Goal: Task Accomplishment & Management: Complete application form

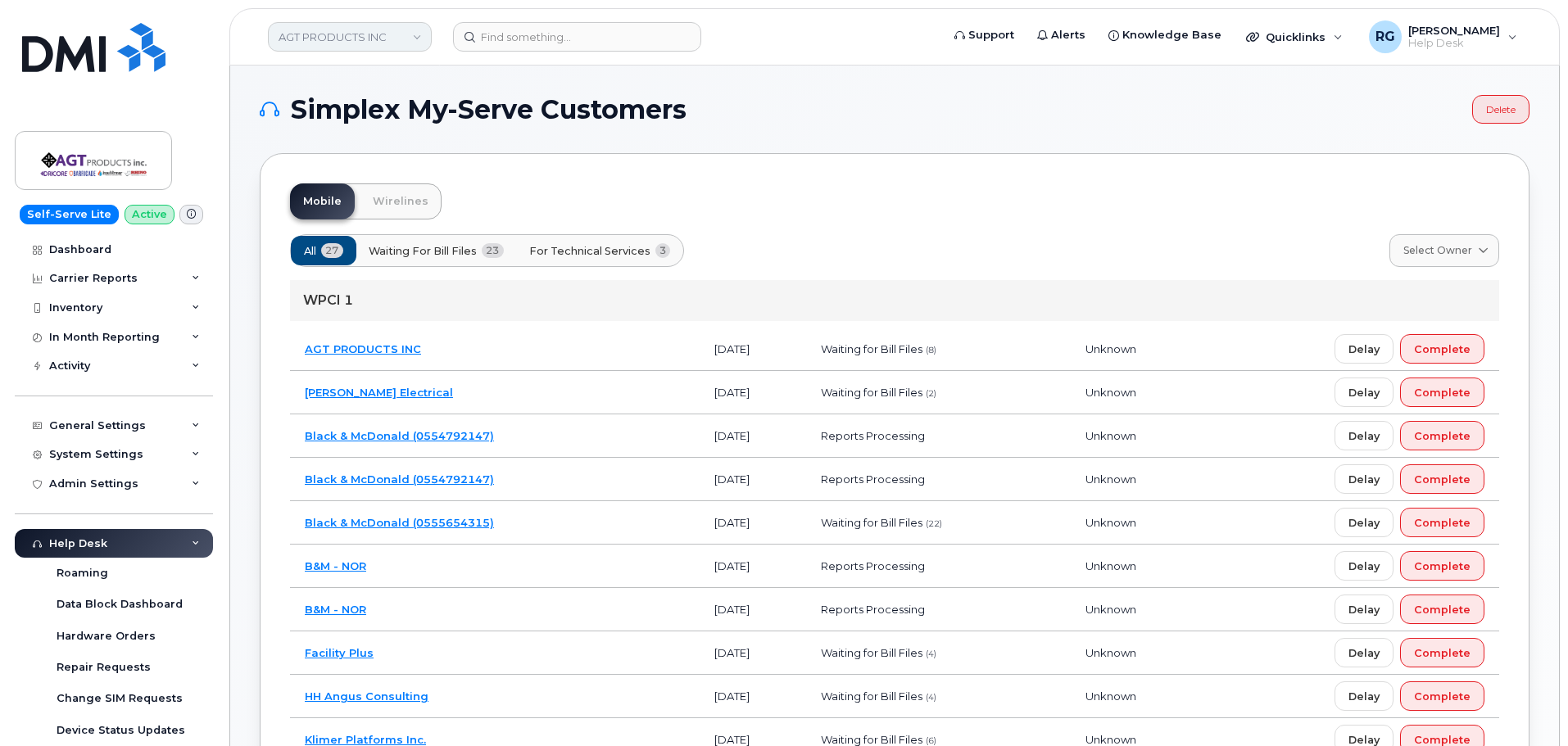
click at [341, 39] on link "AGT PRODUCTS INC" at bounding box center [350, 36] width 164 height 29
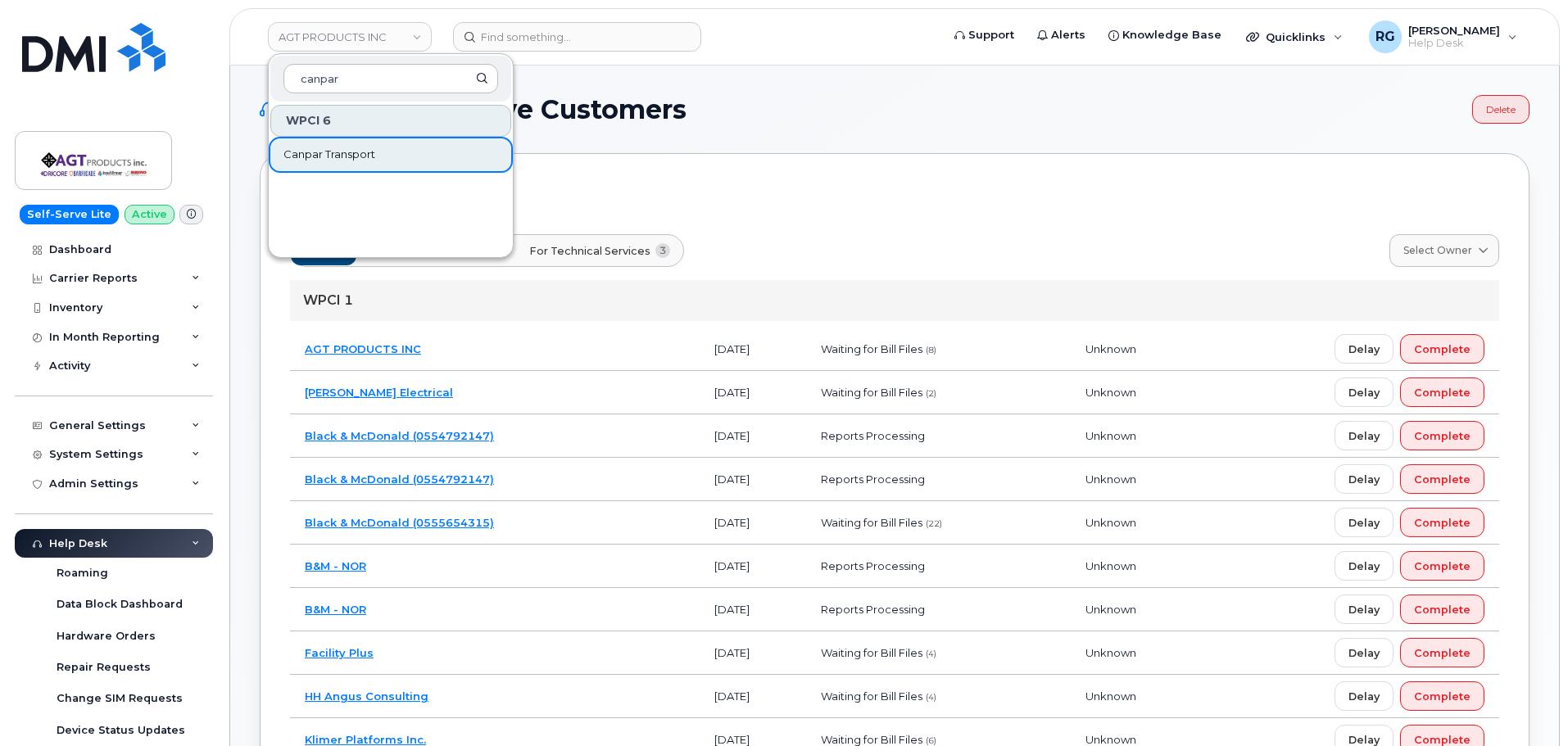
type input "canpar"
click at [334, 147] on span "Canpar Transport" at bounding box center [329, 155] width 92 height 17
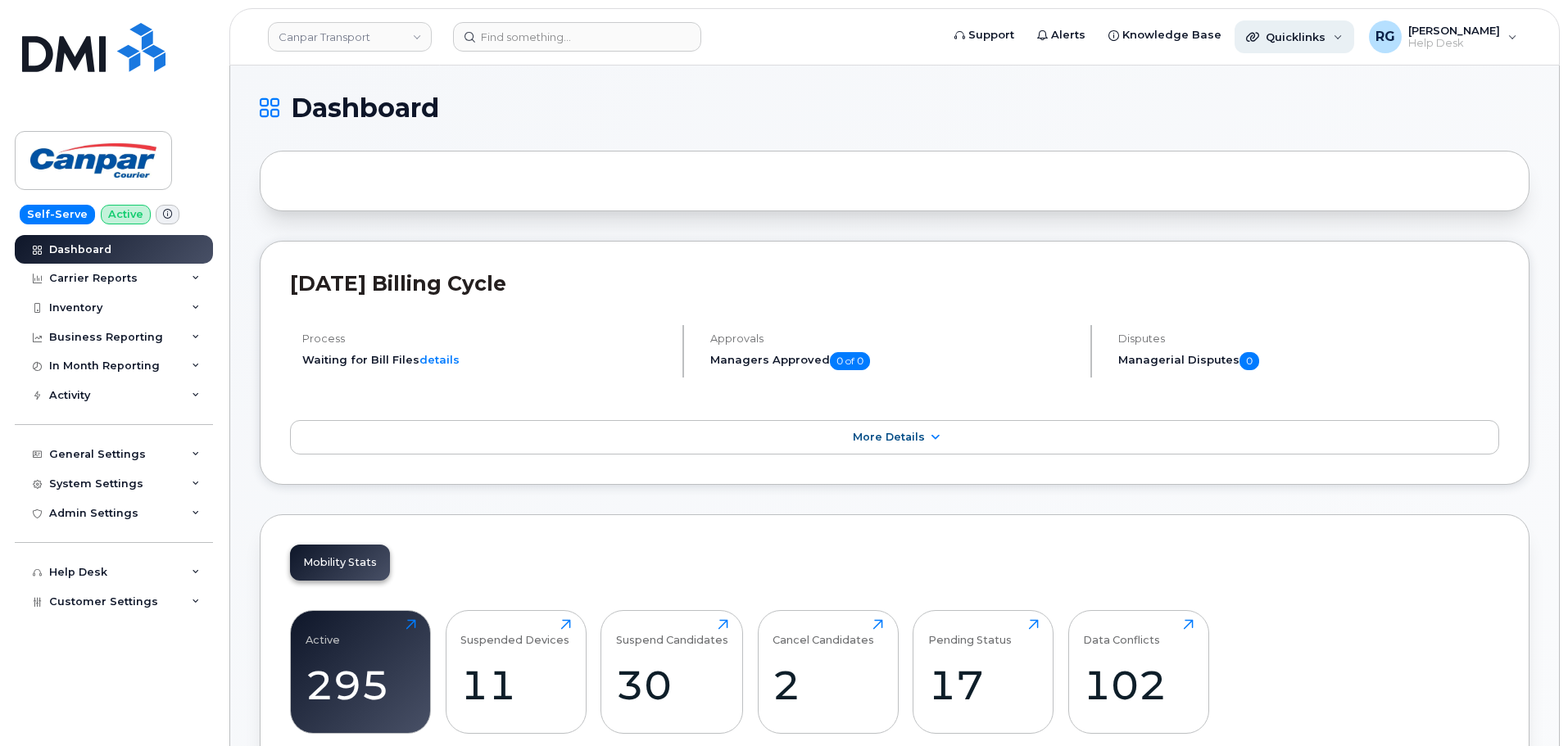
click at [1272, 38] on div "Quicklinks" at bounding box center [1292, 37] width 66 height 13
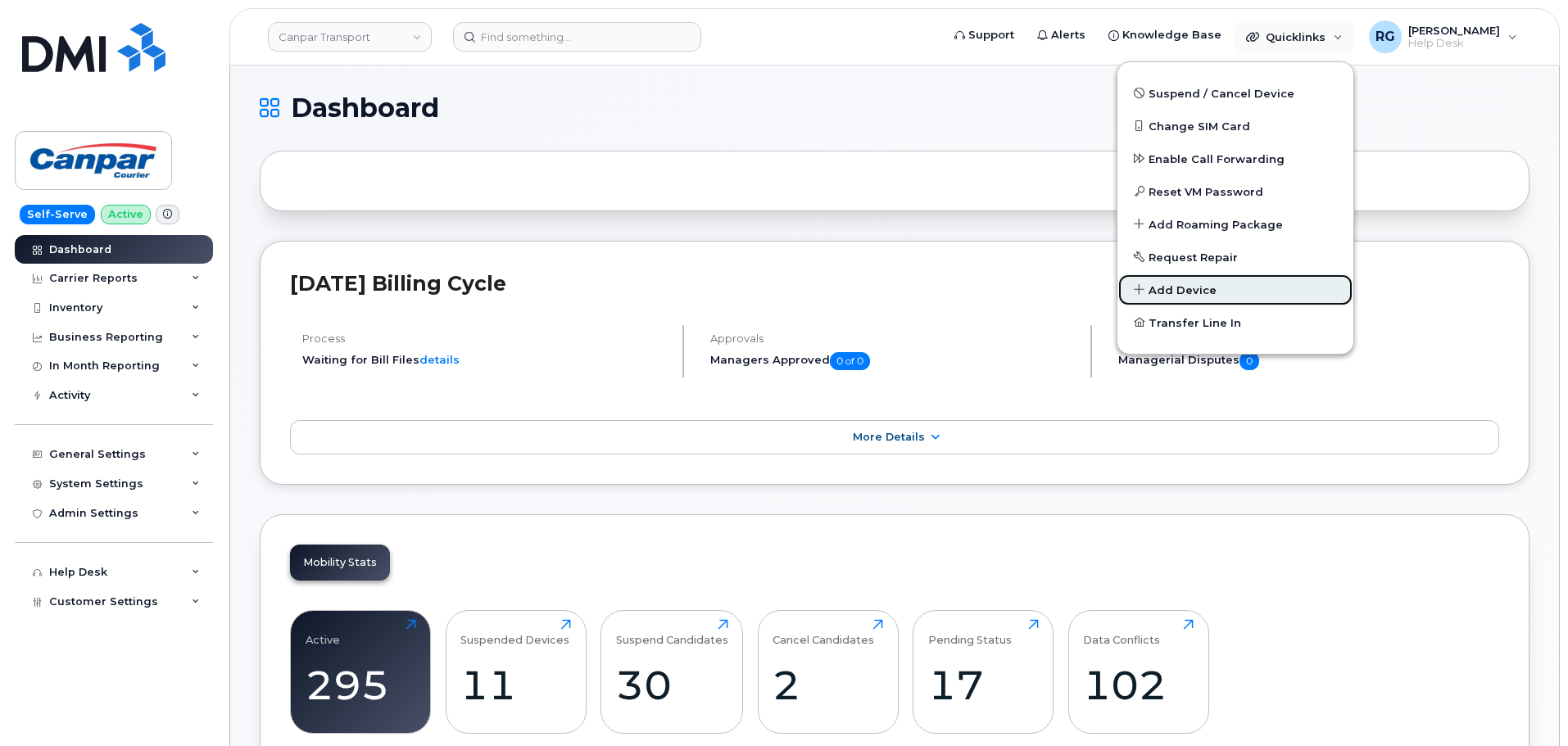
click at [1208, 283] on span "Add Device" at bounding box center [1182, 291] width 68 height 17
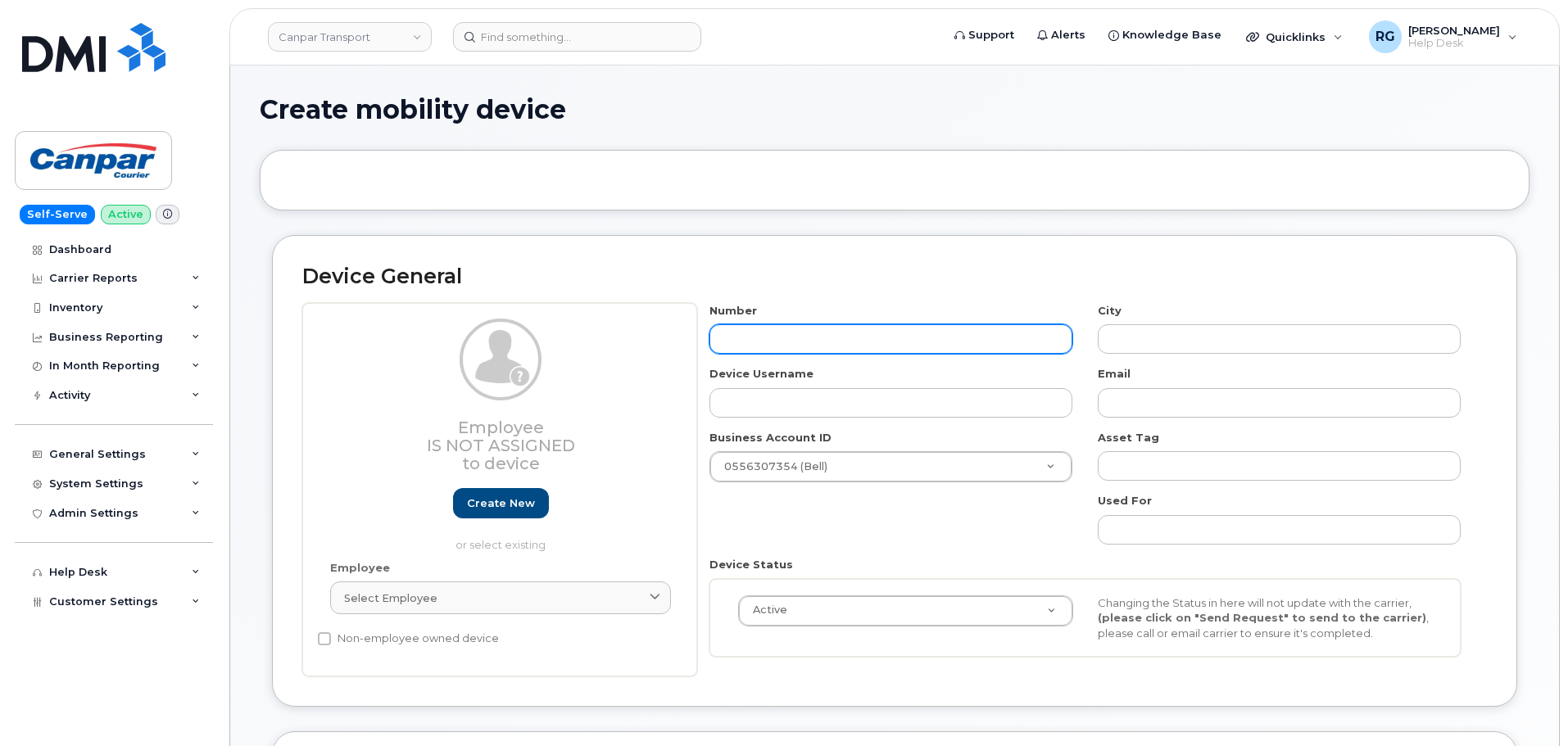
click at [776, 328] on input "text" at bounding box center [891, 339] width 363 height 29
type input "[PERSON_NAME]"
type input "?"
drag, startPoint x: 815, startPoint y: 335, endPoint x: 673, endPoint y: 336, distance: 142.0
click at [673, 336] on div "Employee Is not assigned to device Create new or select existing Employee Selec…" at bounding box center [894, 489] width 1185 height 374
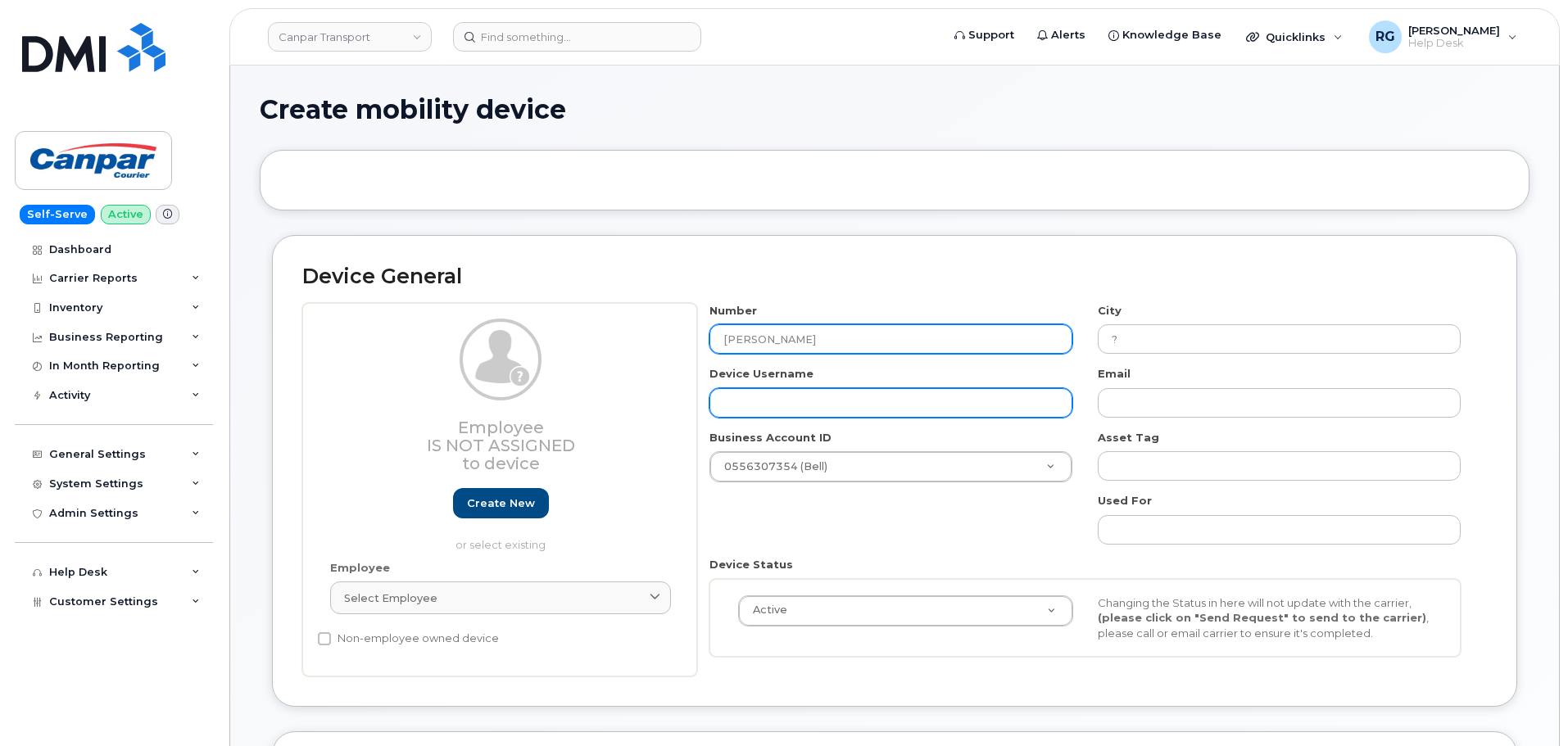
type input "Johnny Brown"
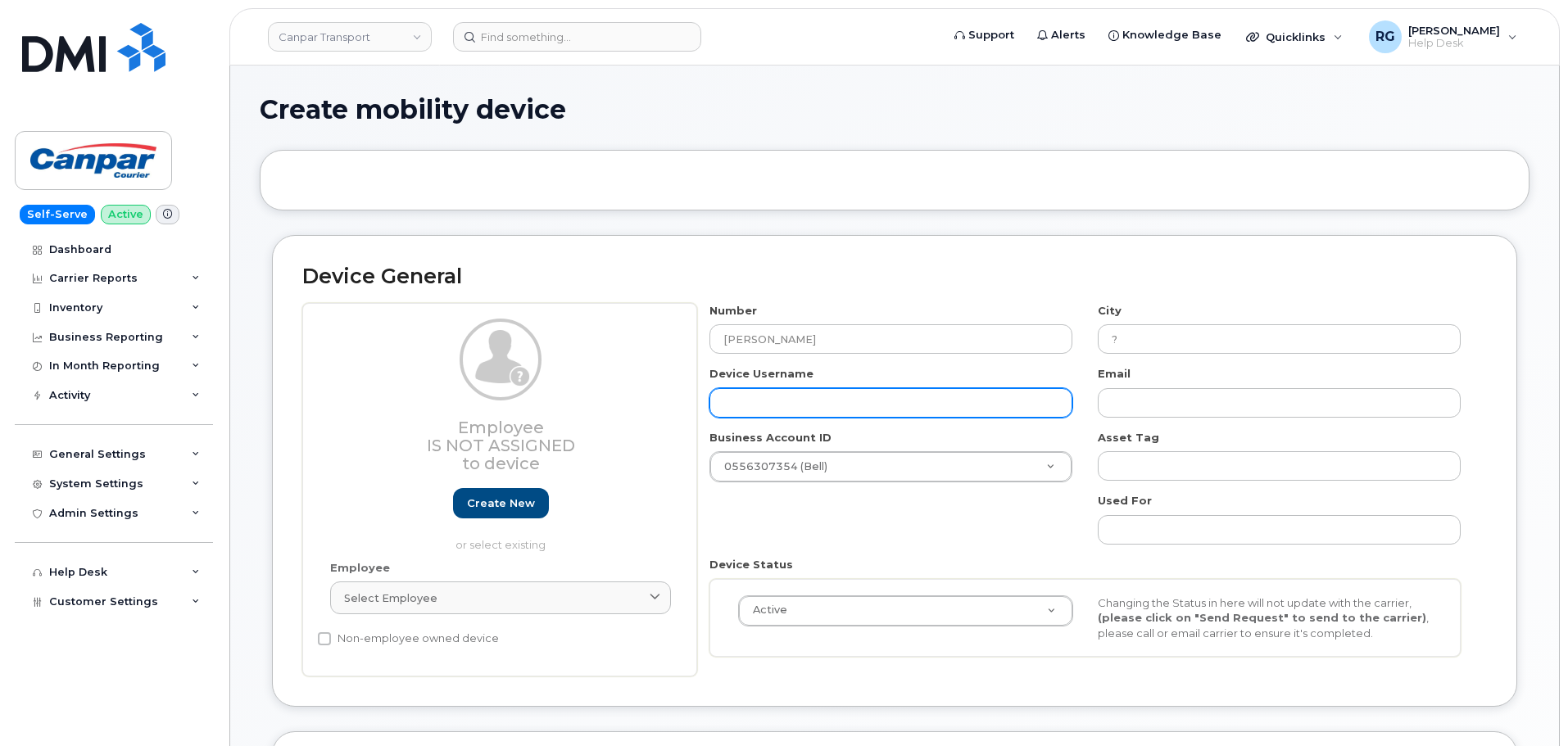
click at [757, 390] on input "text" at bounding box center [891, 402] width 363 height 29
paste input "Johnny Brown"
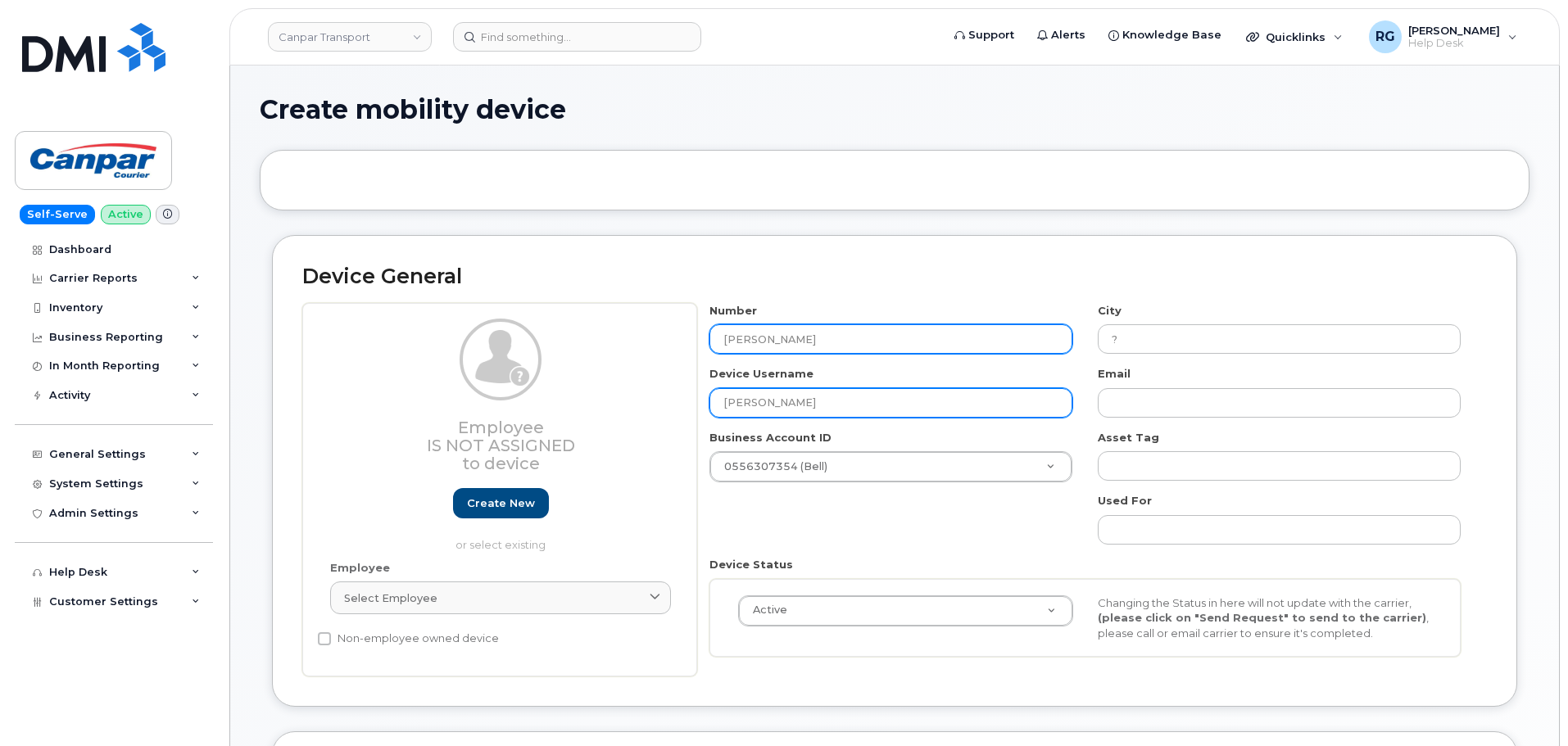
type input "Johnny Brown"
drag, startPoint x: 826, startPoint y: 343, endPoint x: 585, endPoint y: 321, distance: 242.0
click at [585, 321] on div "Employee Is not assigned to device Create new or select existing Employee Selec…" at bounding box center [894, 489] width 1185 height 374
type input "2042273"
type input "Winnipeg"
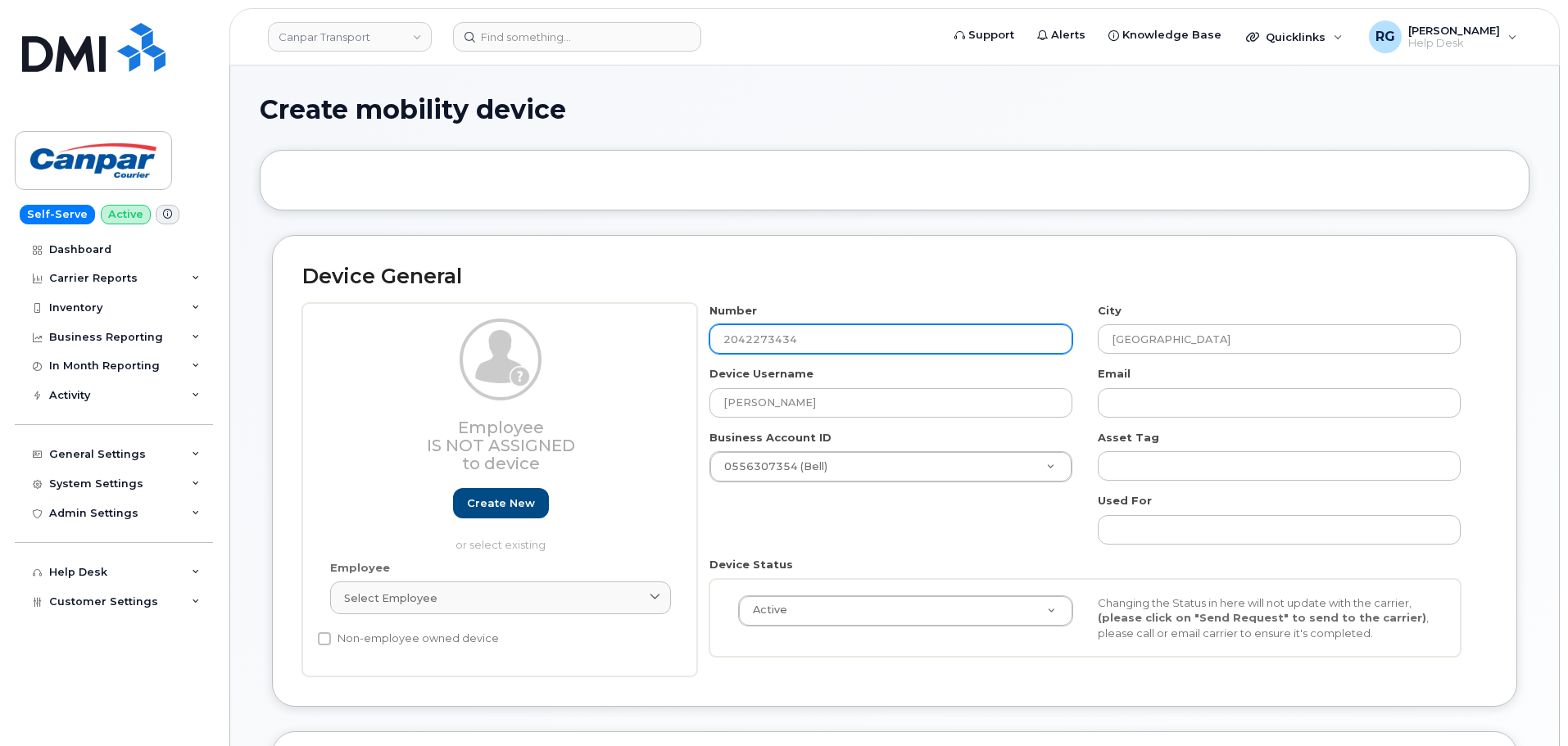
type input "2042273434"
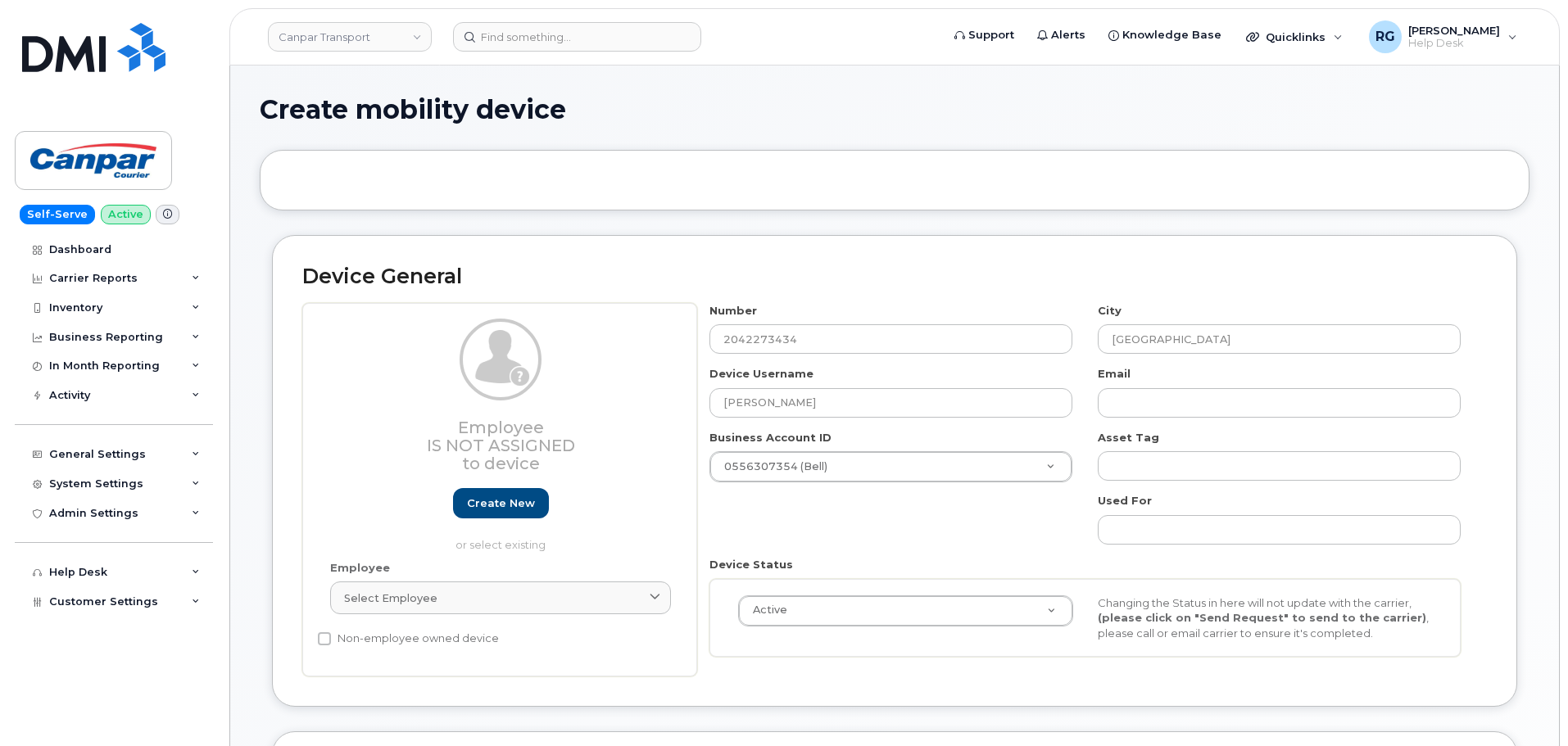
click at [979, 383] on div "Device Username Johnny Brown" at bounding box center [891, 392] width 388 height 52
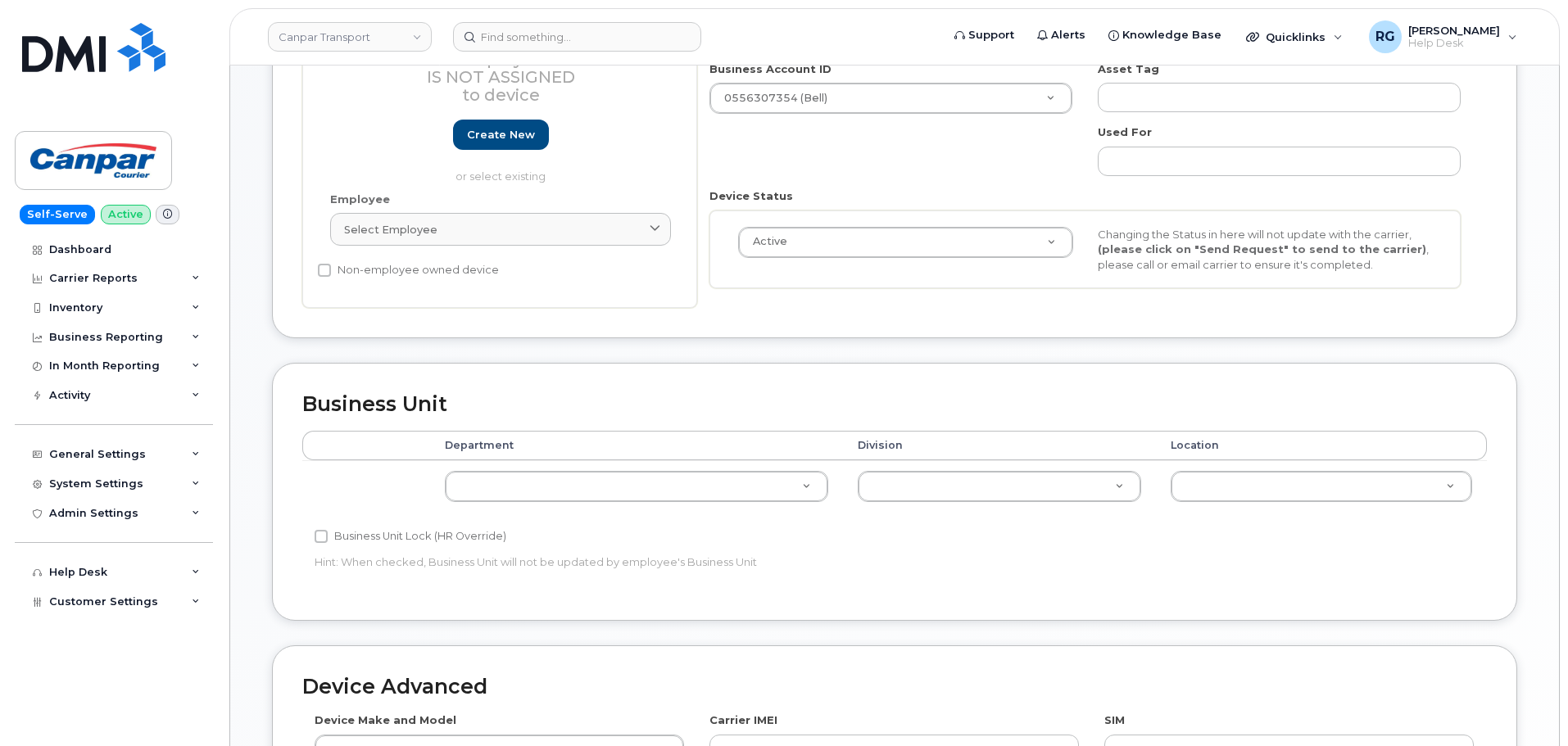
scroll to position [410, 0]
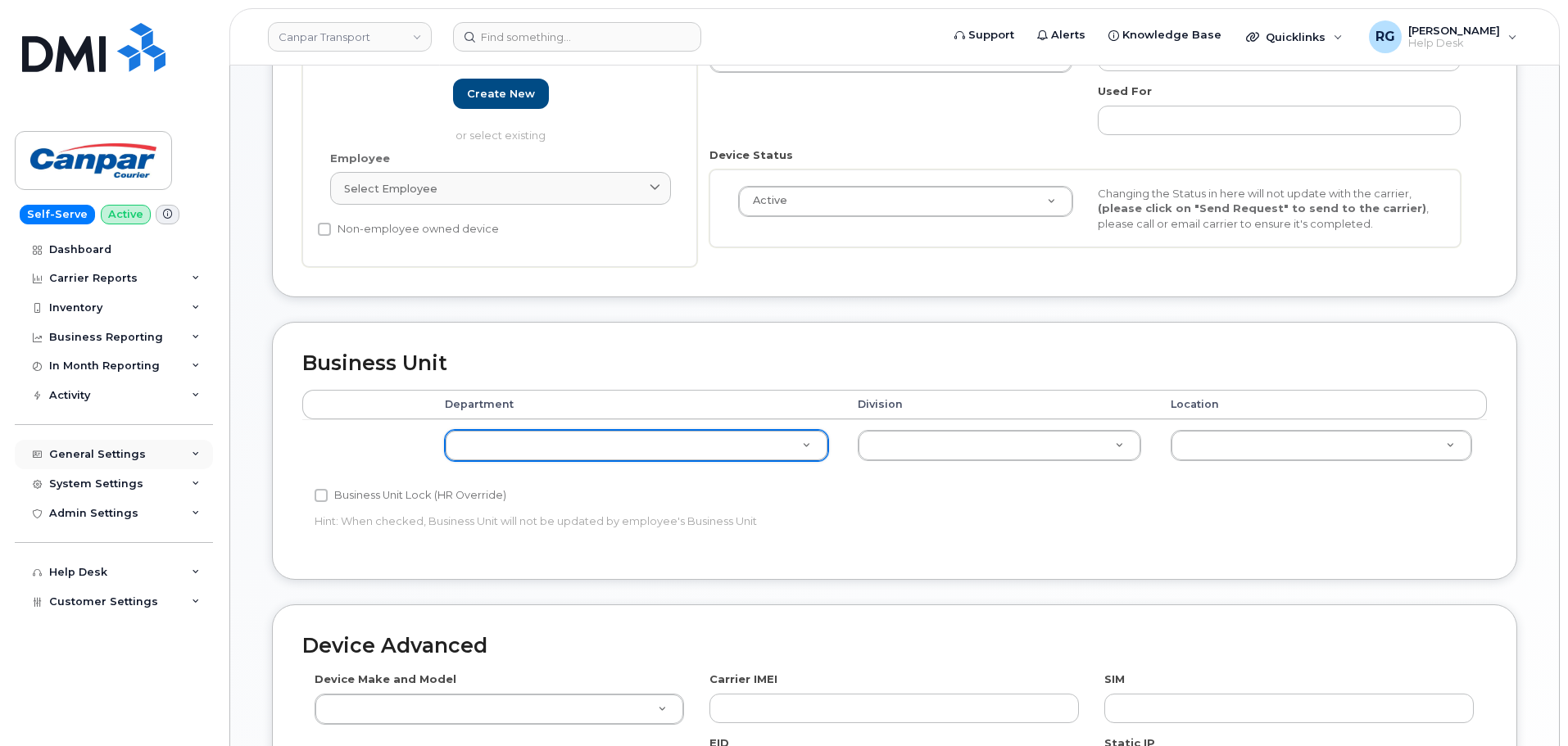
click at [102, 449] on div "General Settings" at bounding box center [98, 455] width 97 height 13
click at [119, 462] on div "General Settings" at bounding box center [114, 454] width 198 height 29
click at [106, 482] on div "System Settings" at bounding box center [96, 484] width 94 height 13
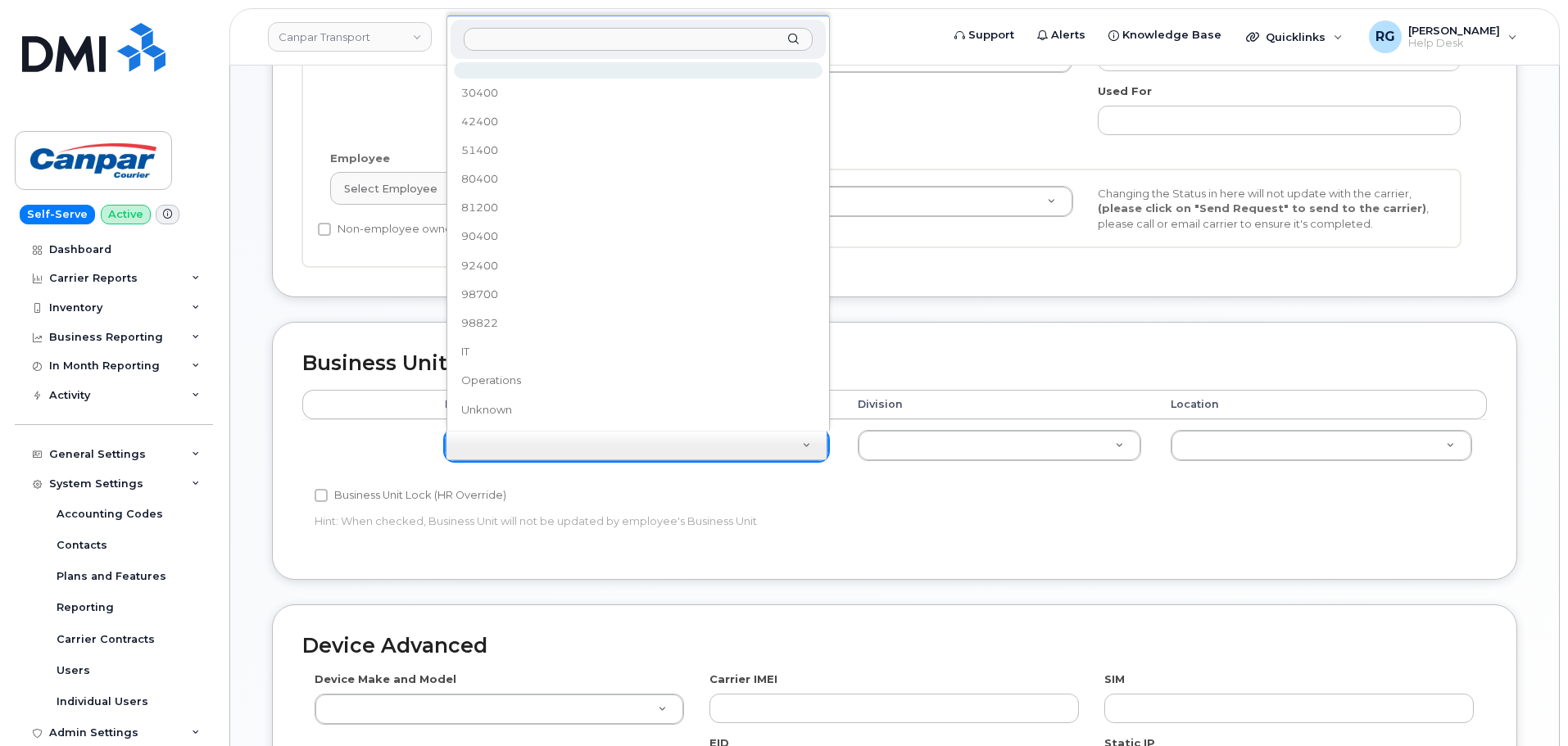
click at [503, 37] on input "text" at bounding box center [637, 39] width 349 height 23
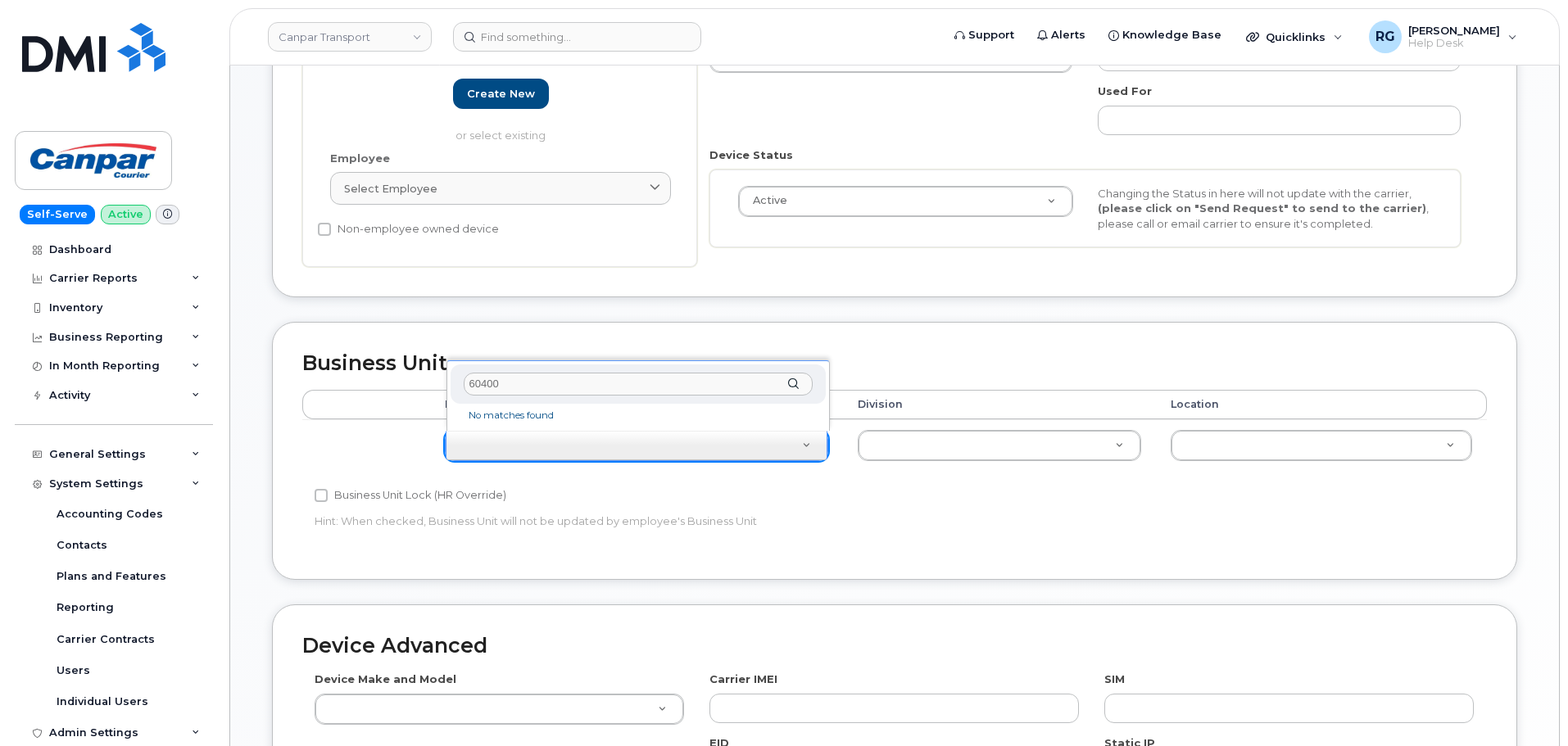
type input "60400"
click at [522, 419] on li "No matches found" at bounding box center [638, 416] width 369 height 18
click at [795, 382] on div "60400" at bounding box center [638, 385] width 375 height 40
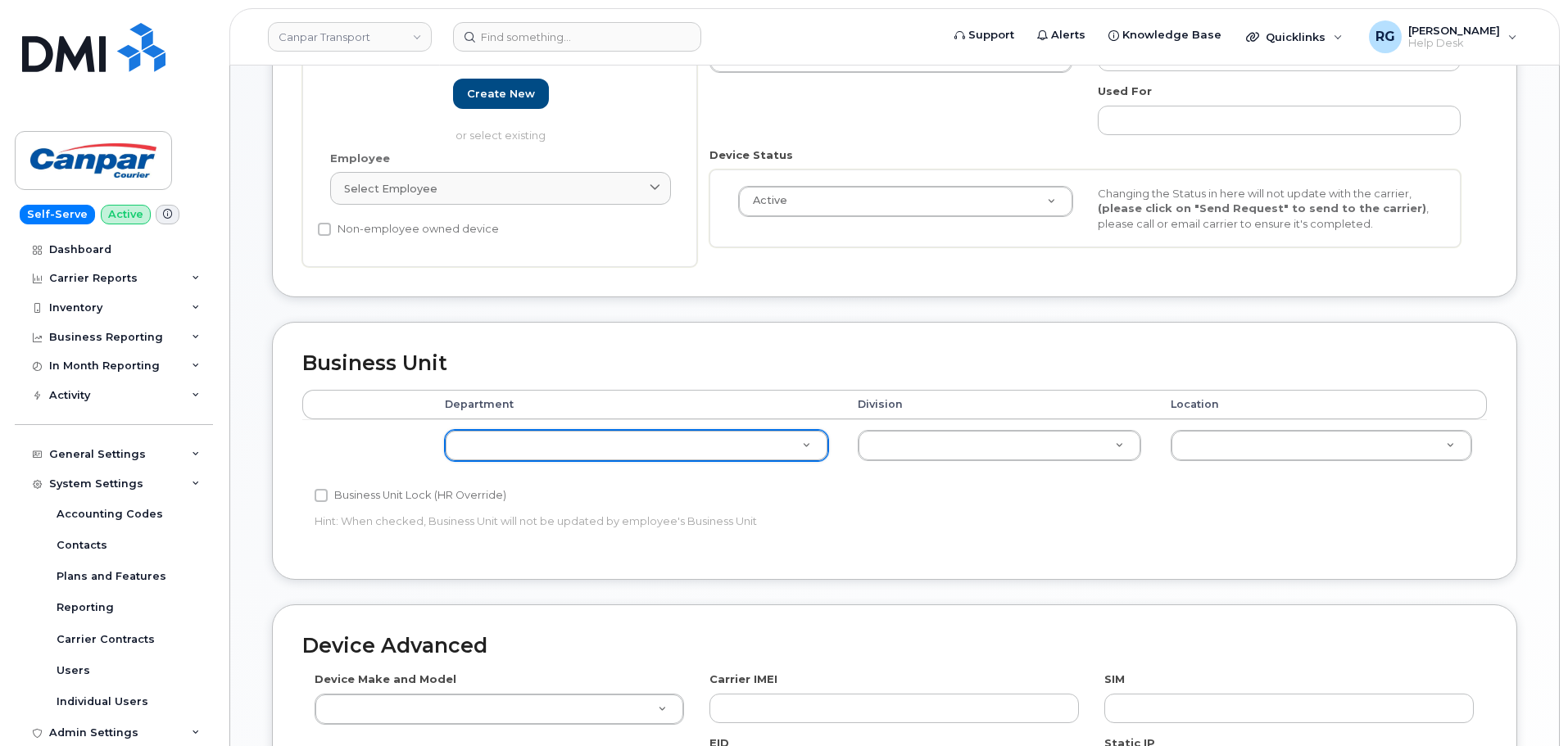
scroll to position [0, 0]
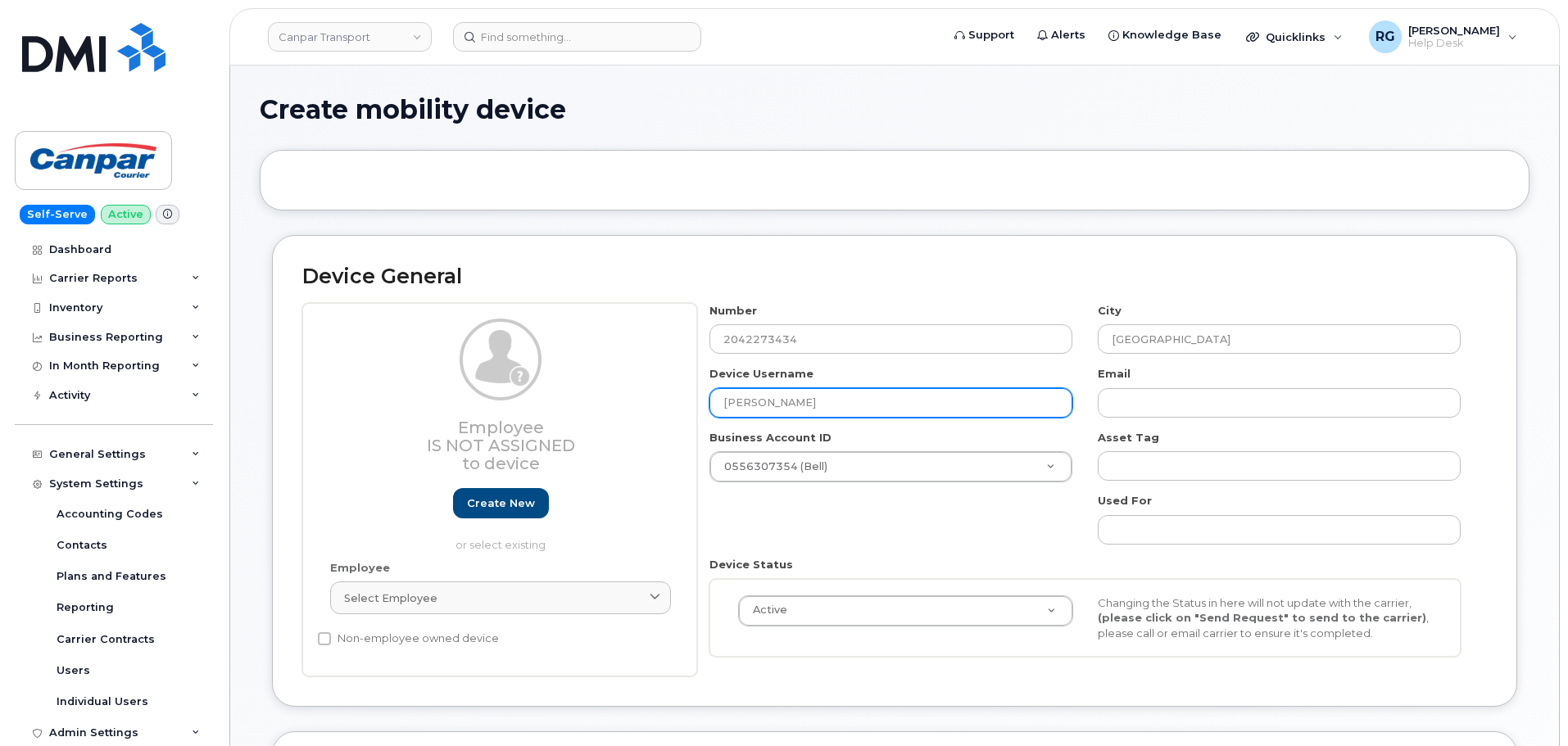
click at [769, 397] on input "Johnny Brown" at bounding box center [891, 402] width 363 height 29
click at [1315, 43] on div "Quicklinks" at bounding box center [1294, 36] width 120 height 33
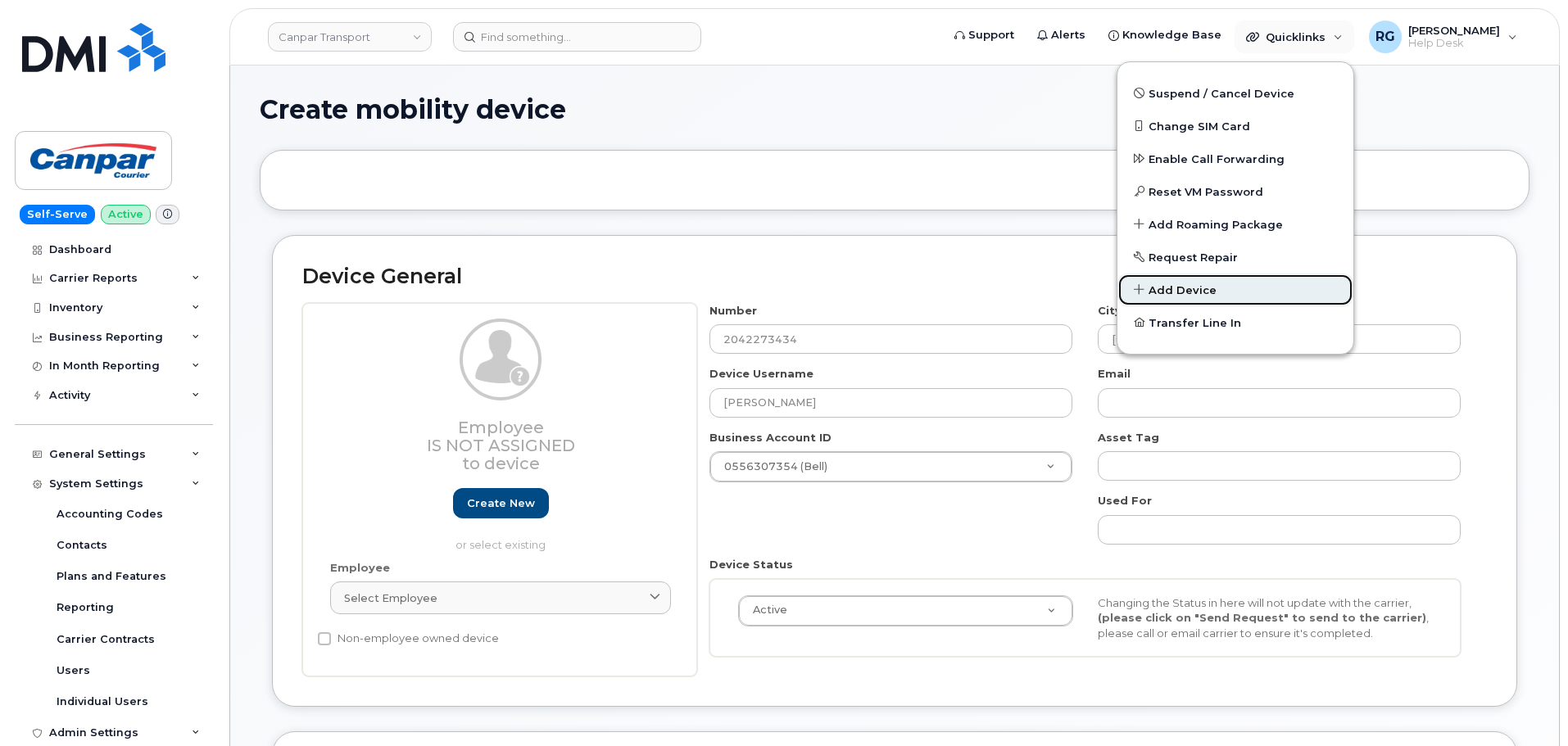
click at [1202, 287] on span "Add Device" at bounding box center [1182, 291] width 68 height 17
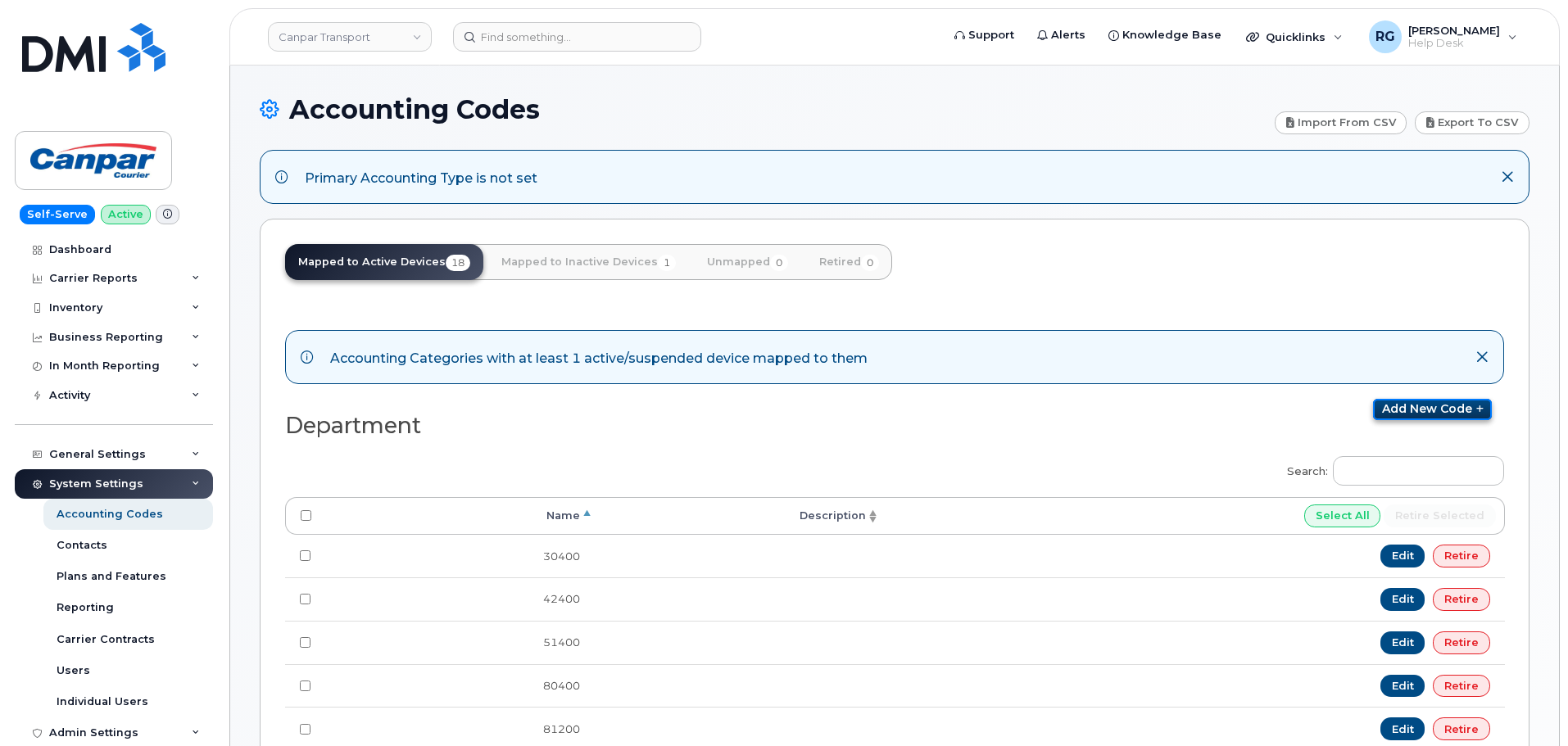
click at [1438, 410] on link "Add new code" at bounding box center [1433, 409] width 119 height 21
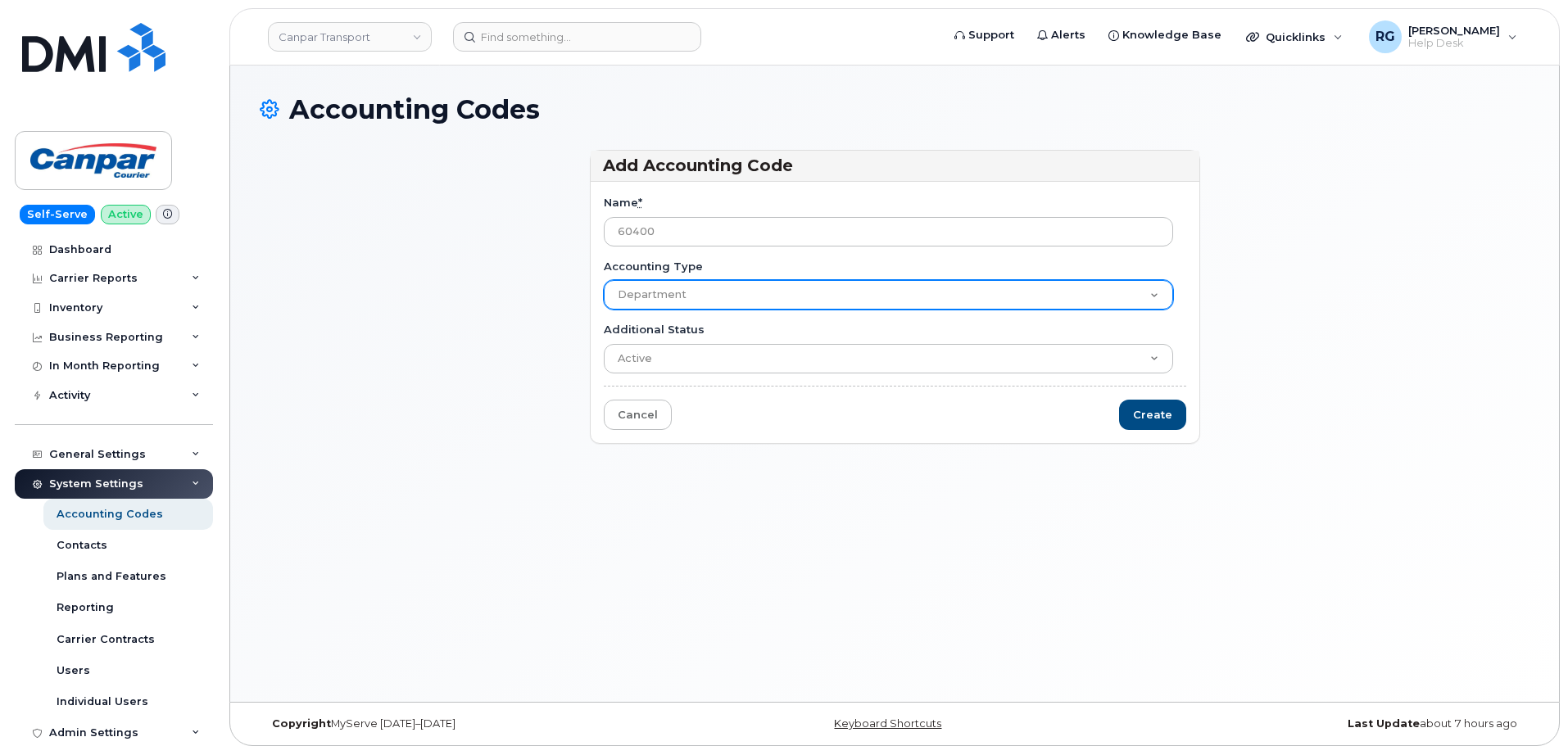
type input "60400"
click at [653, 291] on select "Department Division Location" at bounding box center [888, 294] width 569 height 29
click at [604, 280] on select "Department Division Location" at bounding box center [888, 294] width 569 height 29
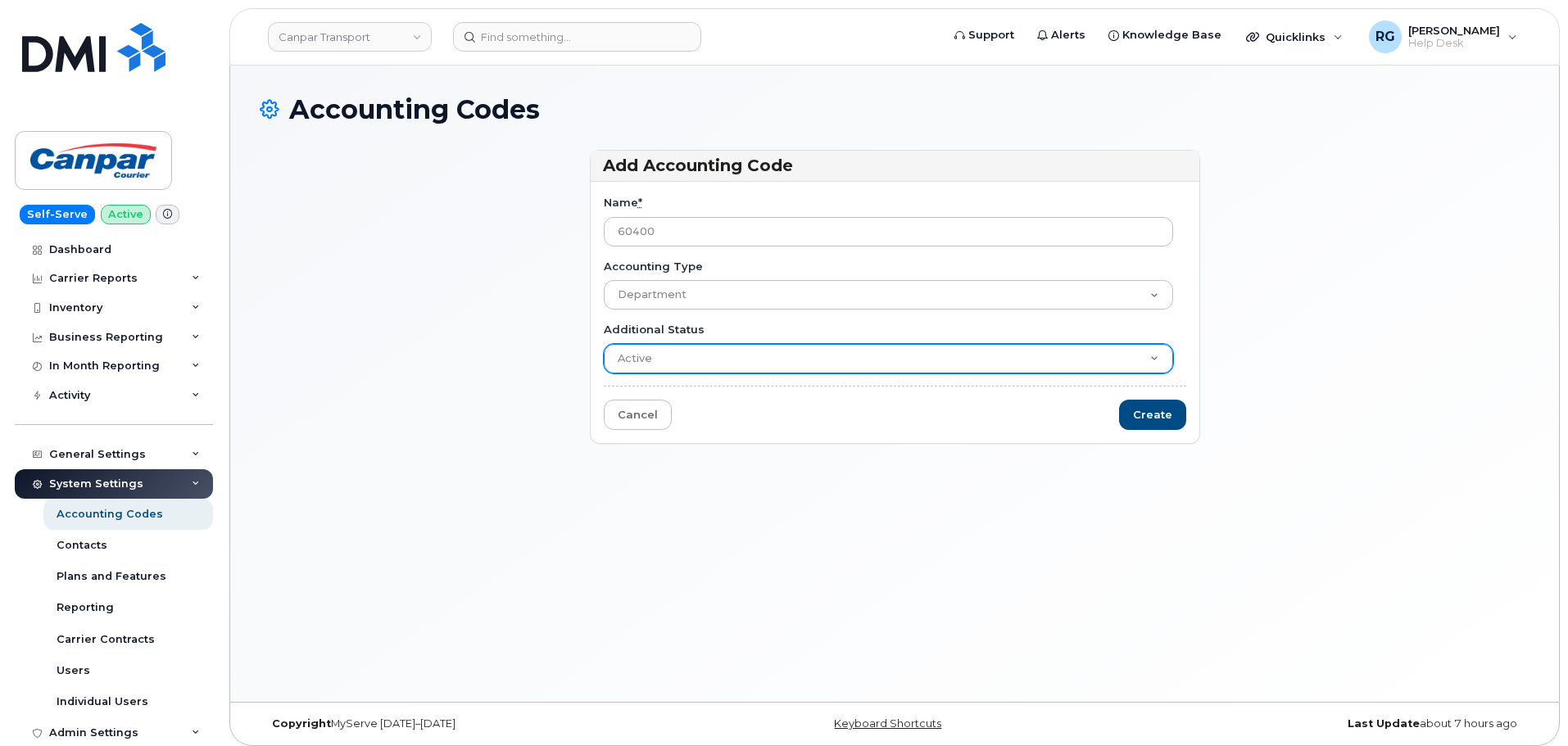
click at [667, 349] on select "Active Suspended Cancelled Closed" at bounding box center [888, 358] width 569 height 29
click at [668, 351] on select "Active Suspended Cancelled Closed" at bounding box center [888, 358] width 569 height 29
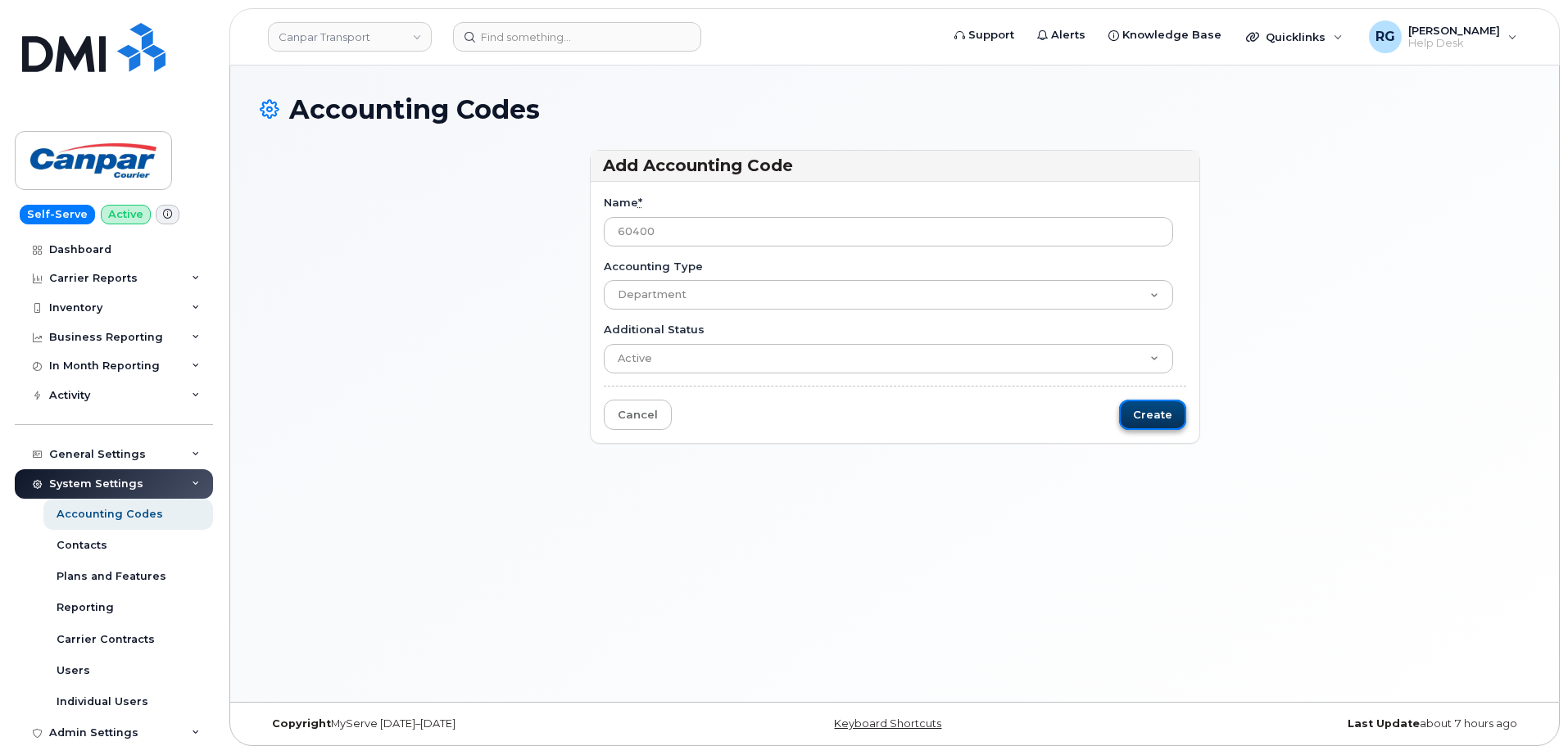
click at [1168, 412] on input "Create" at bounding box center [1152, 415] width 67 height 30
type input "Saving..."
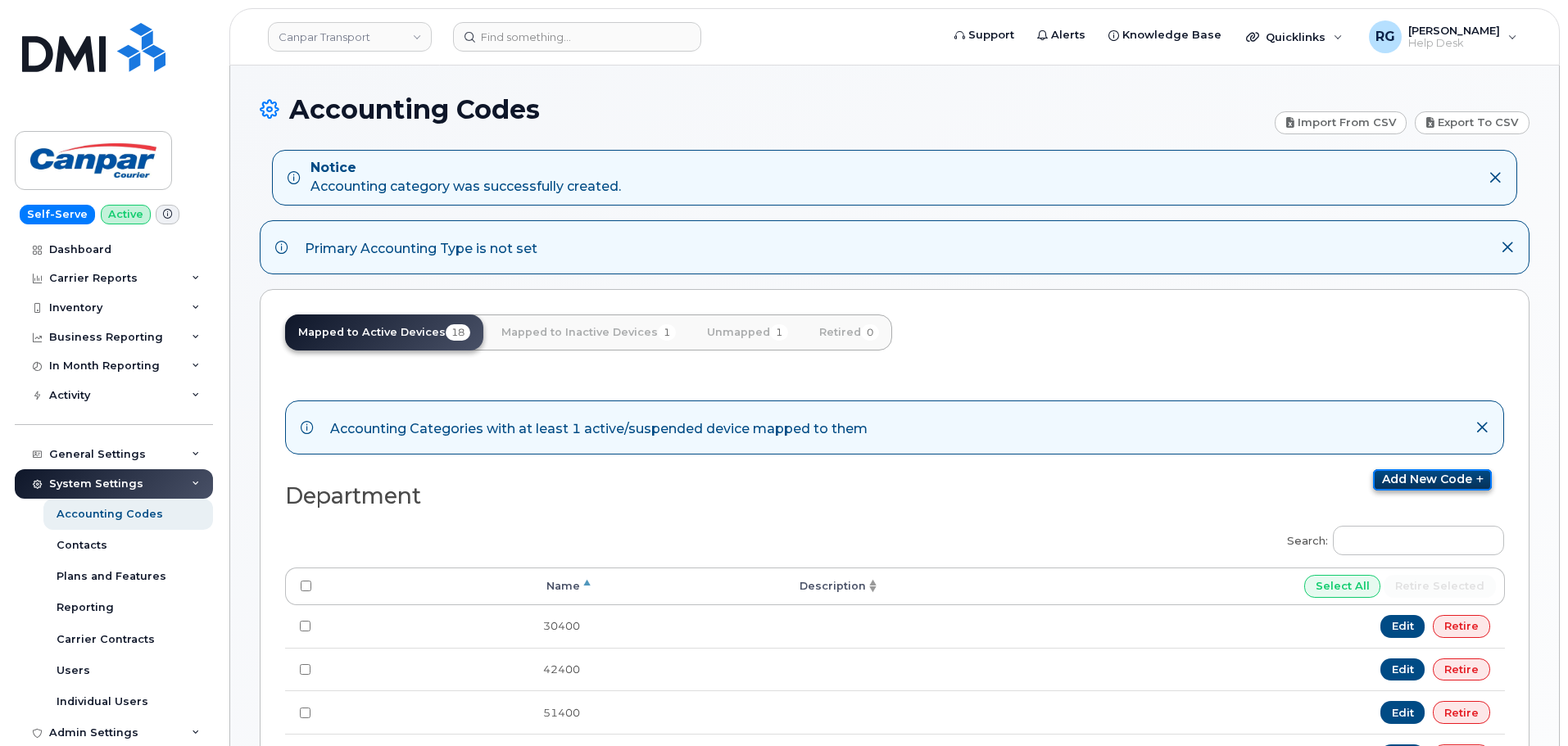
click at [1428, 482] on link "Add new code" at bounding box center [1433, 479] width 119 height 21
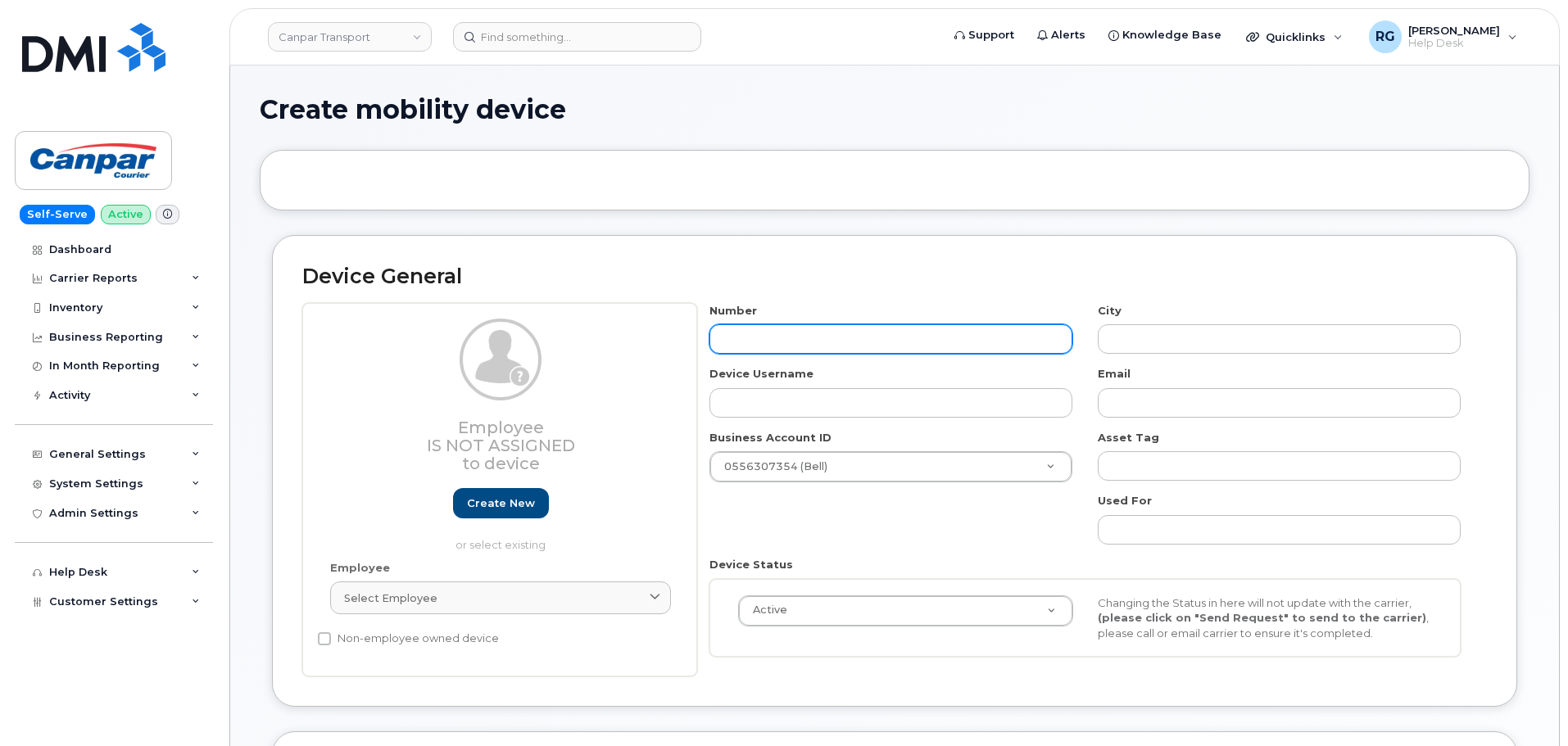
click at [754, 345] on input "text" at bounding box center [891, 339] width 363 height 29
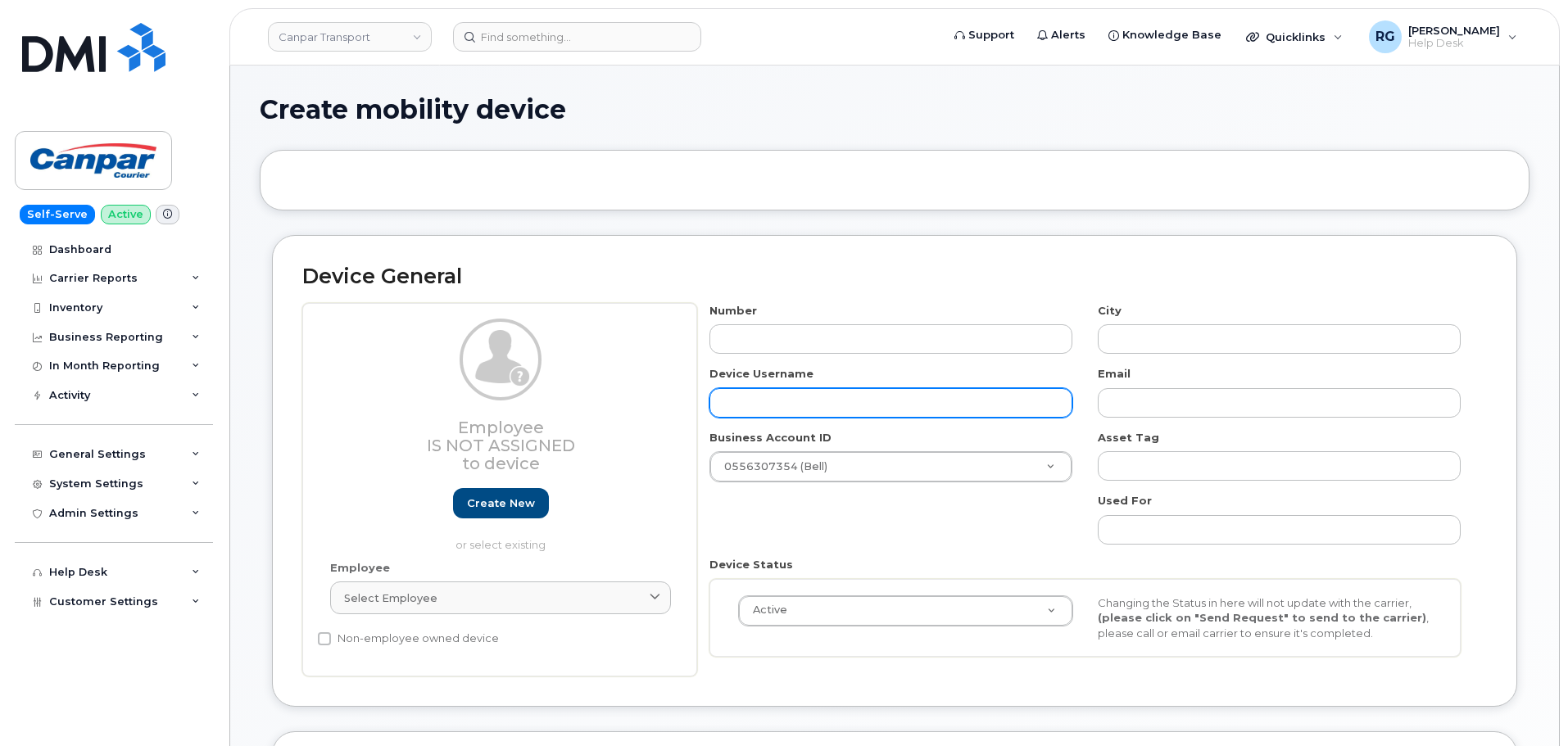
click at [753, 404] on input "text" at bounding box center [891, 402] width 363 height 29
paste input "Johnny Brown"
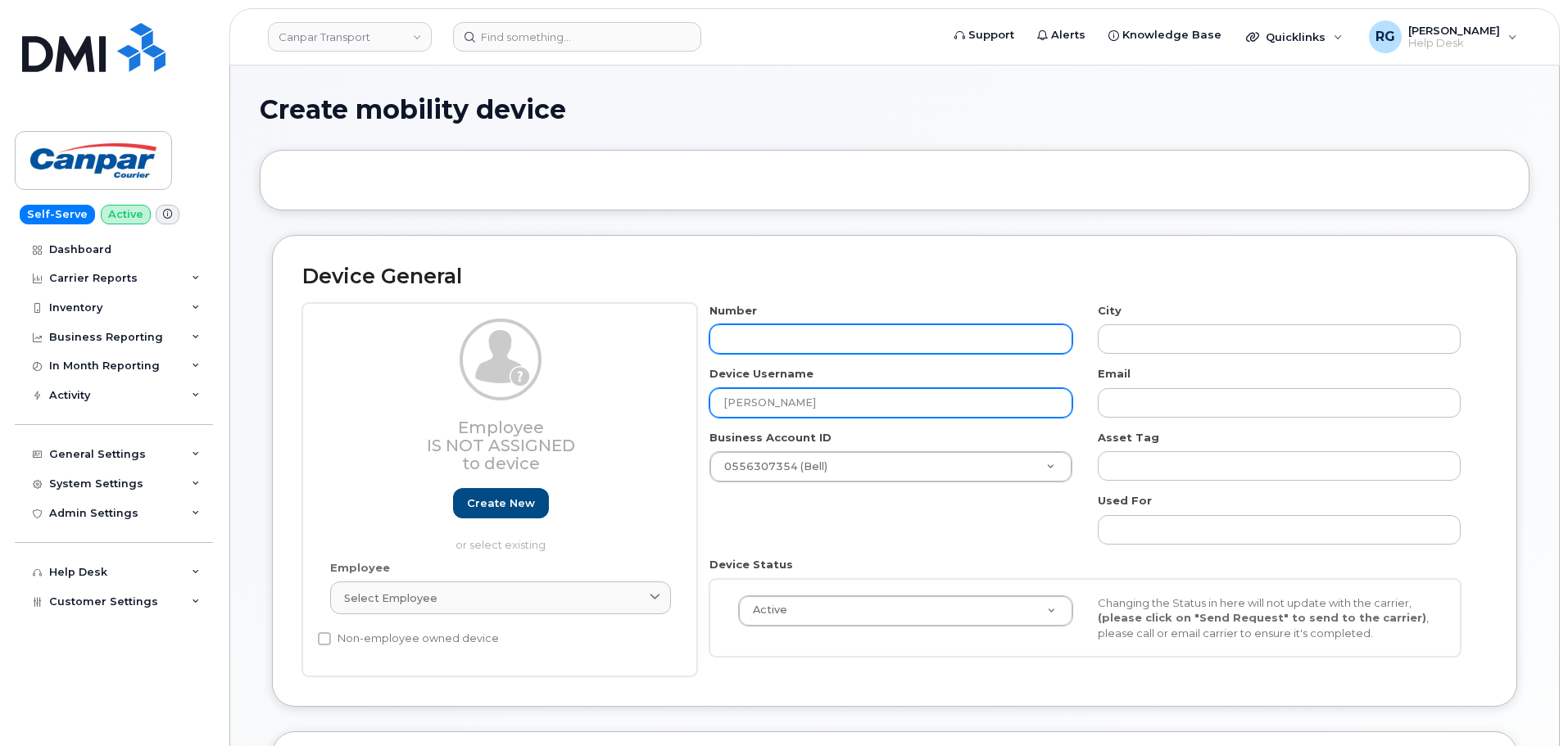
type input "Johnny Brown"
click at [751, 346] on input "text" at bounding box center [891, 339] width 363 height 29
type input "2042273.434"
type input "Winnipeg"
type input "2042273434"
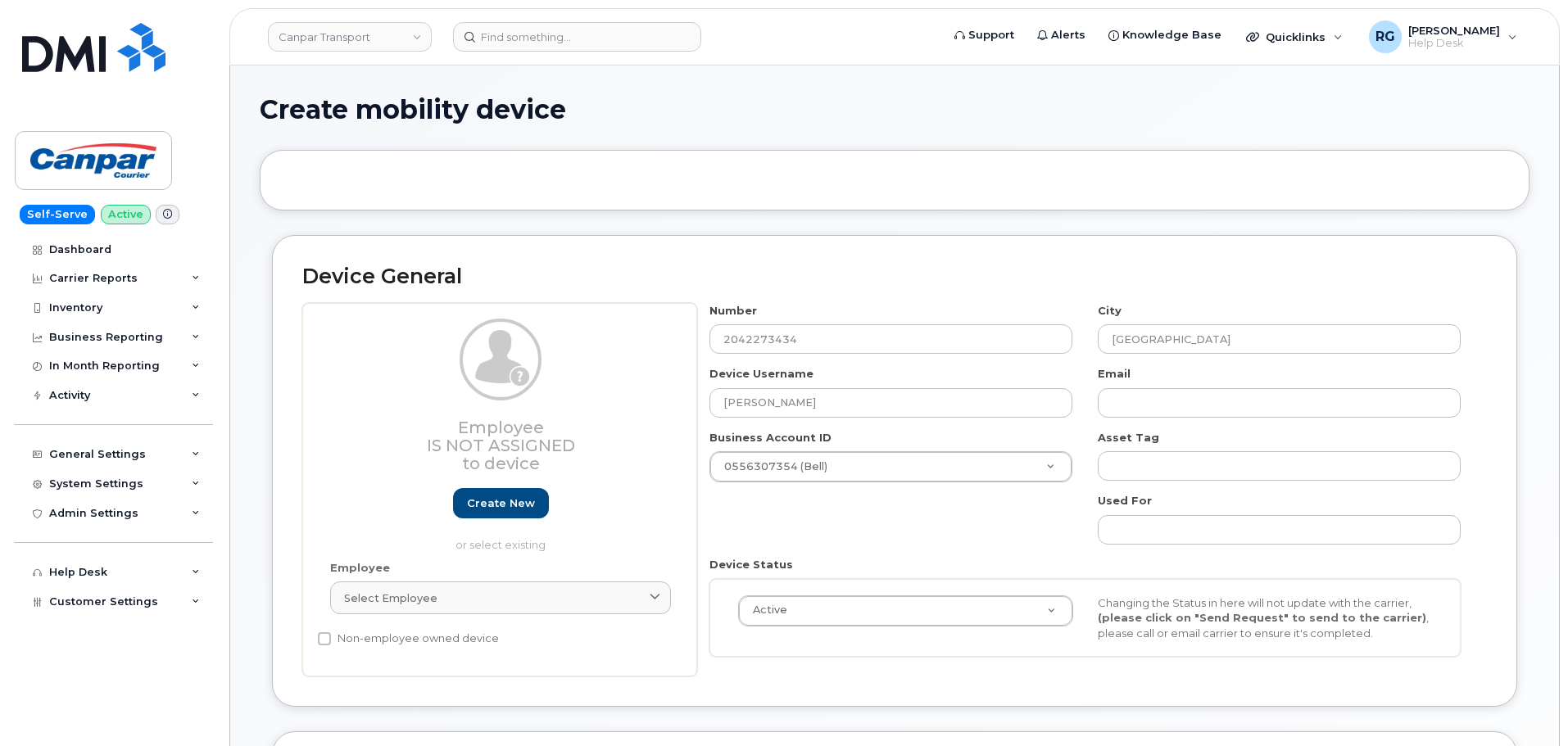
click at [818, 288] on h2 "Device General" at bounding box center [894, 276] width 1185 height 23
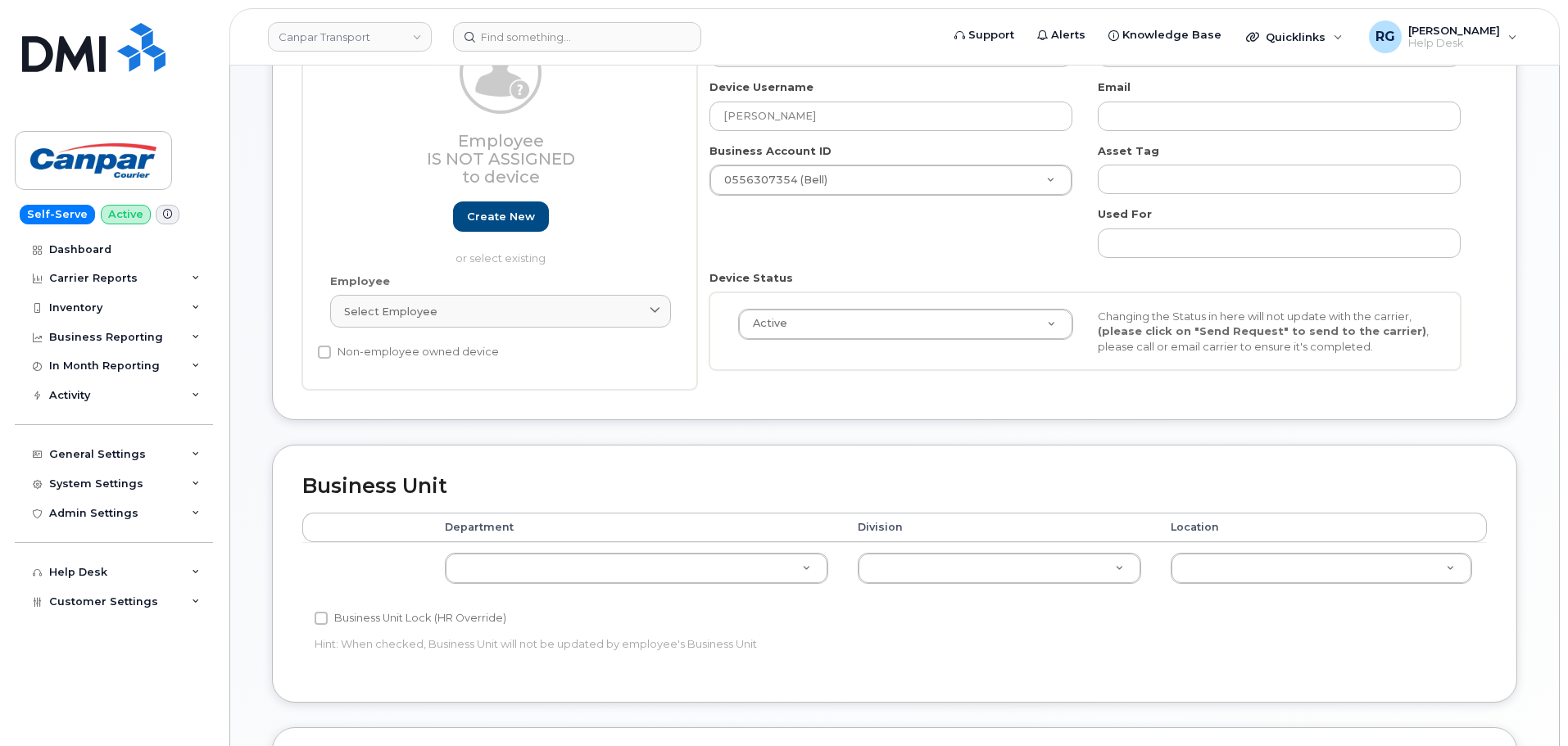
scroll to position [348, 0]
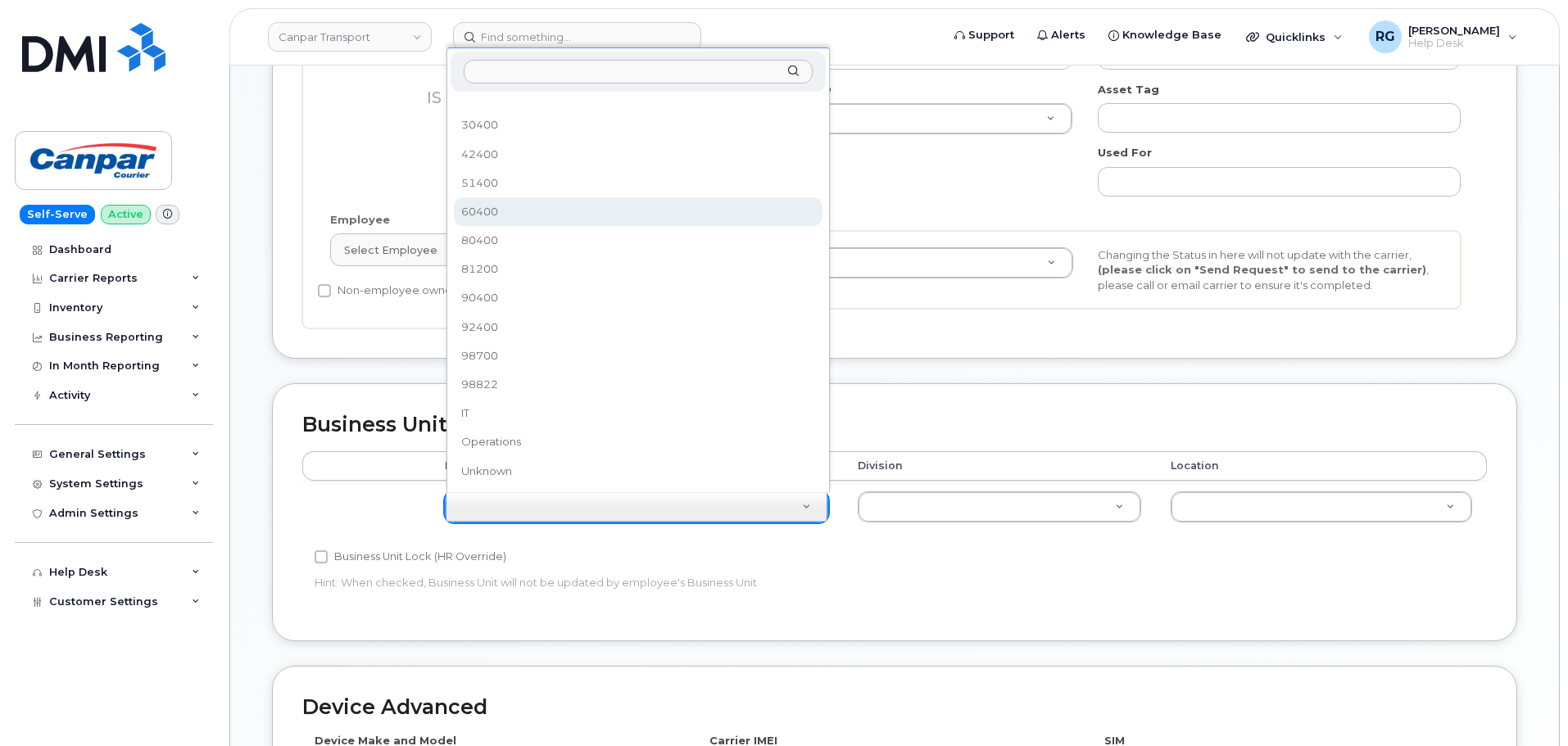
select select "36022516"
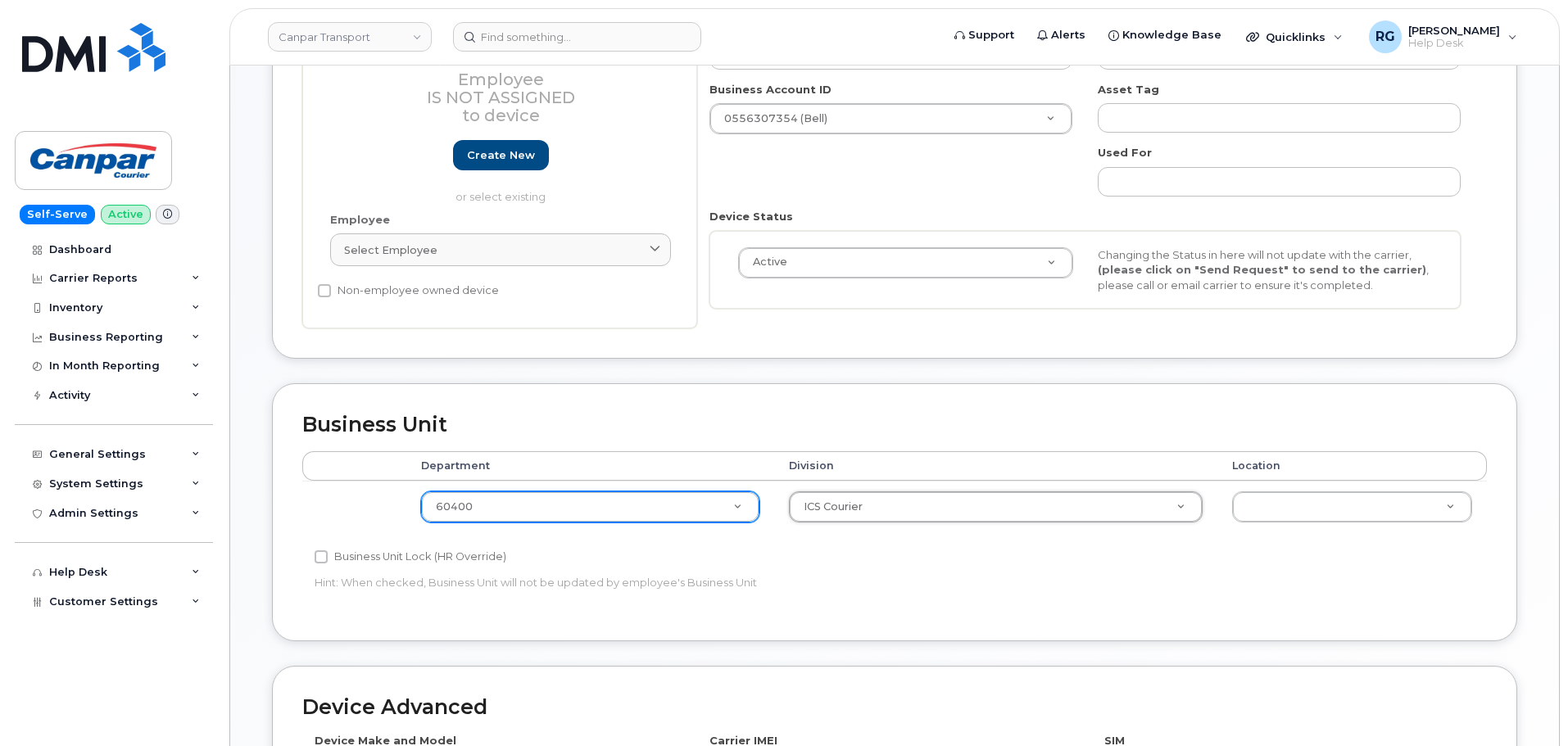
select select "30281271"
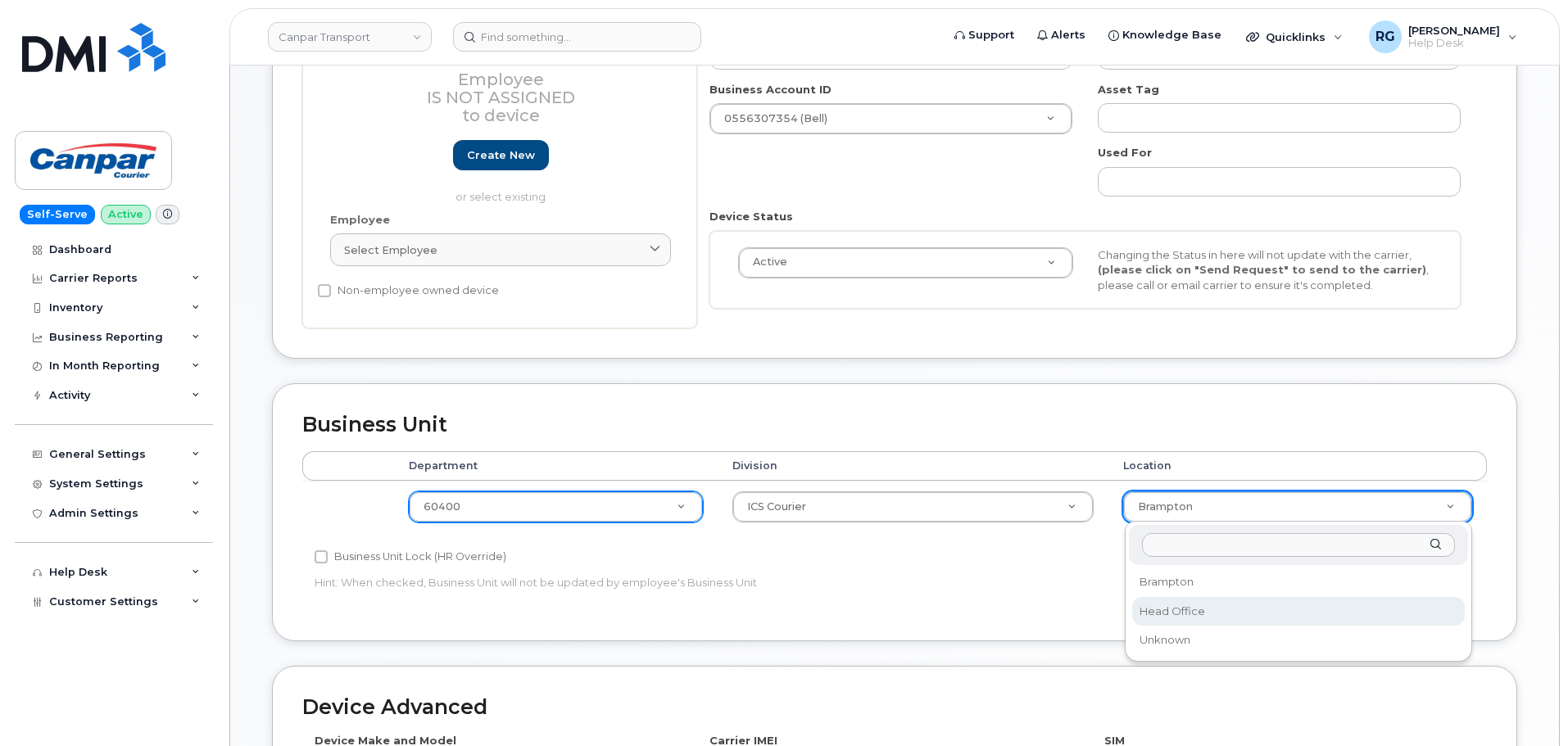
select select "30281267"
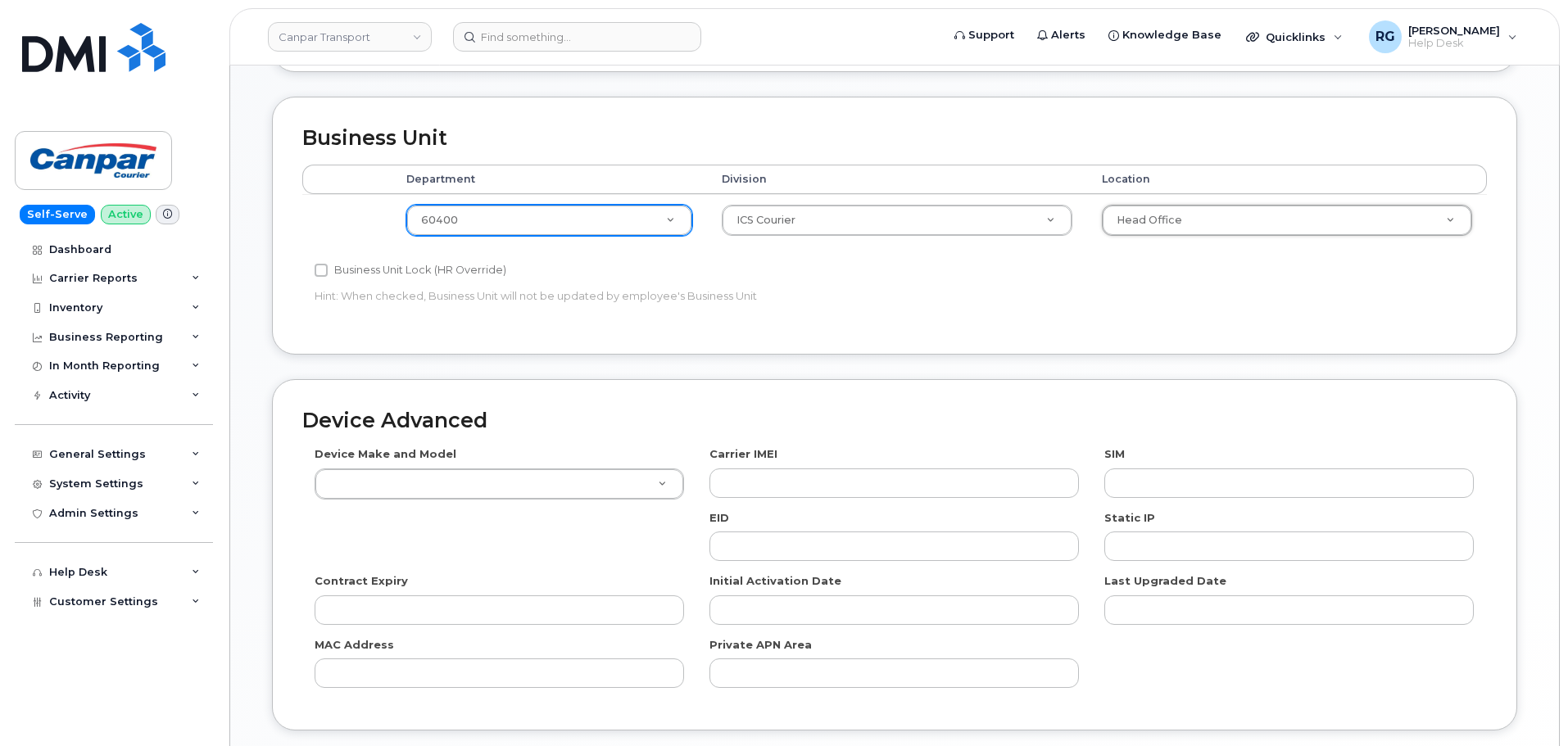
scroll to position [676, 0]
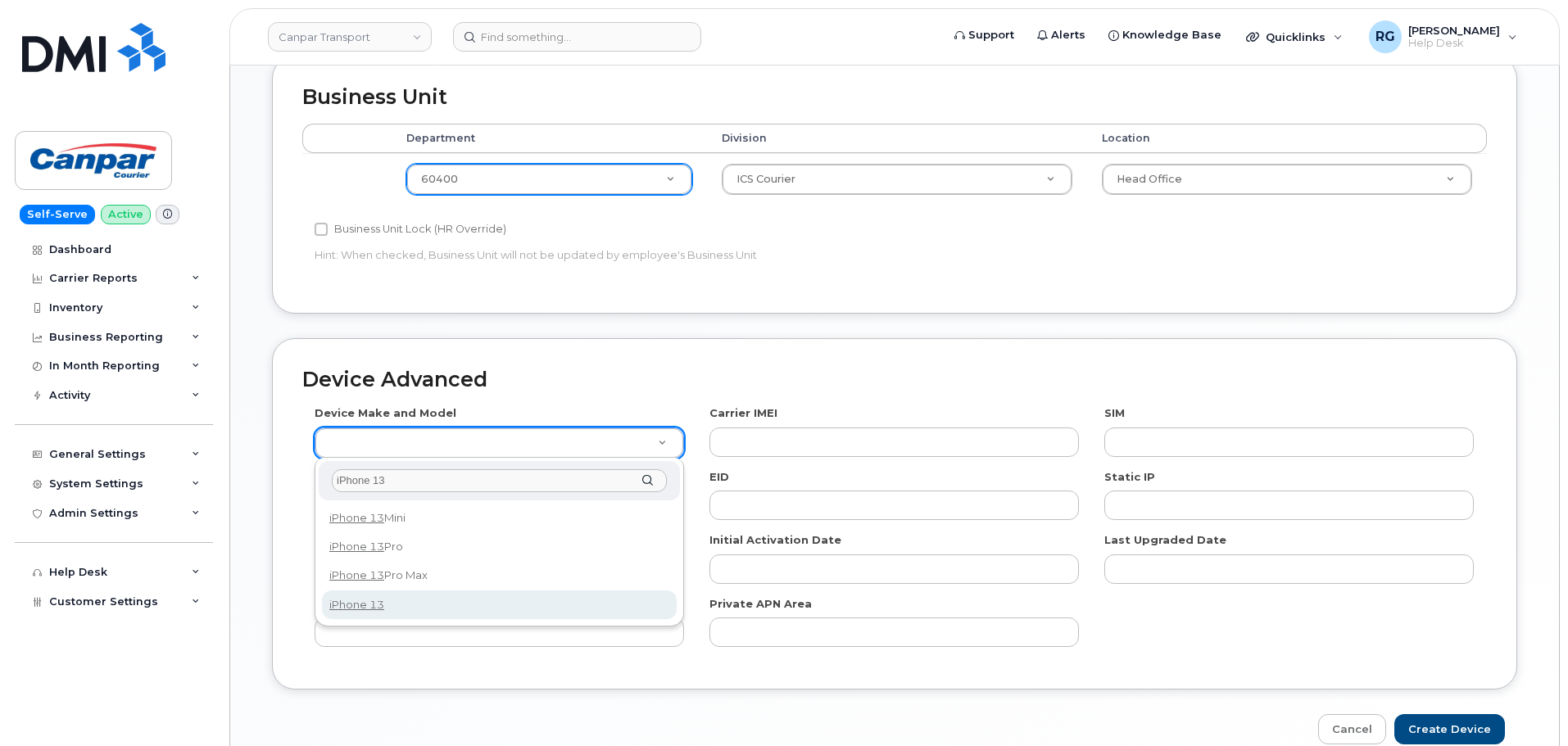
type input "iPhone 13"
select select "2612"
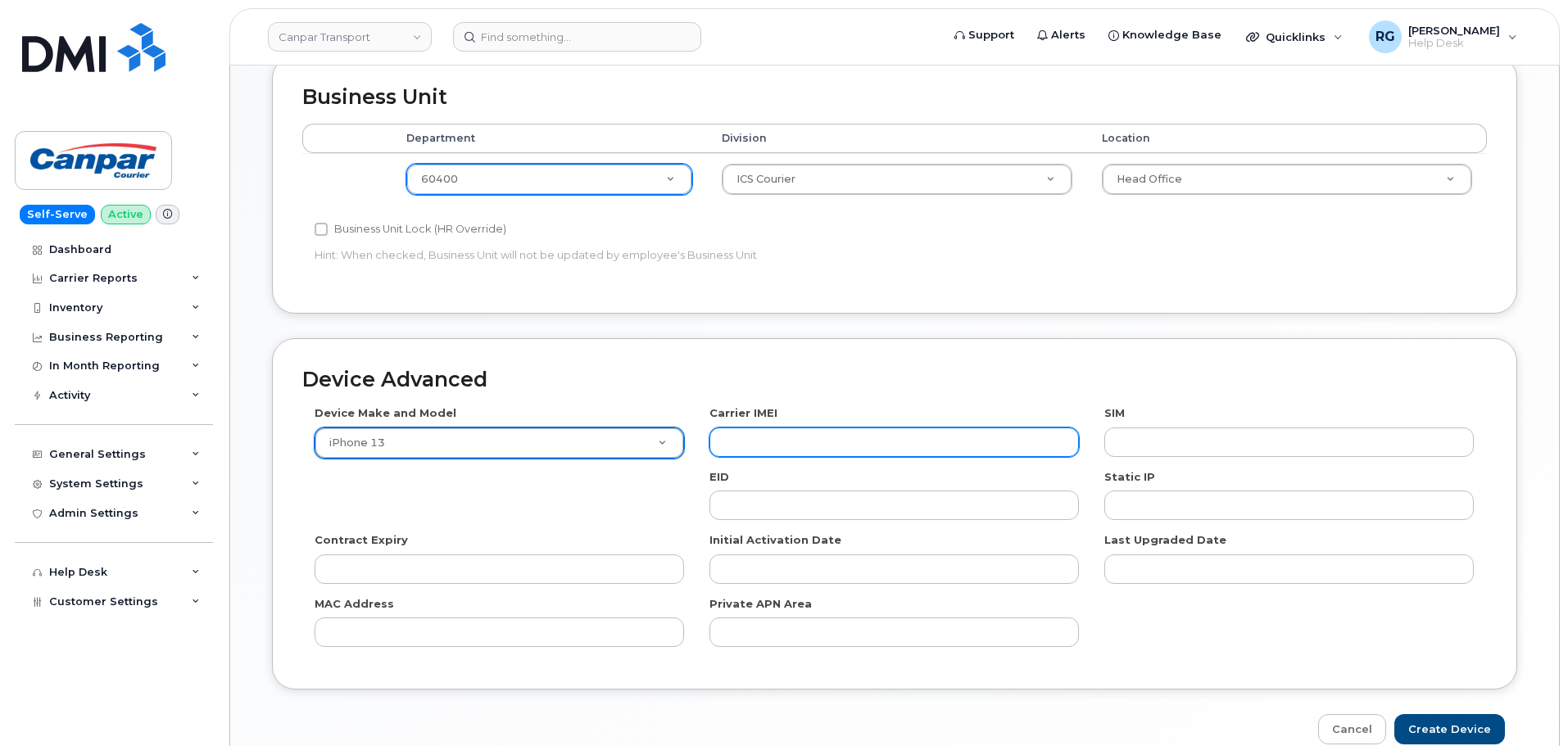
click at [789, 447] on input "text" at bounding box center [894, 442] width 370 height 29
type input "358719244763622"
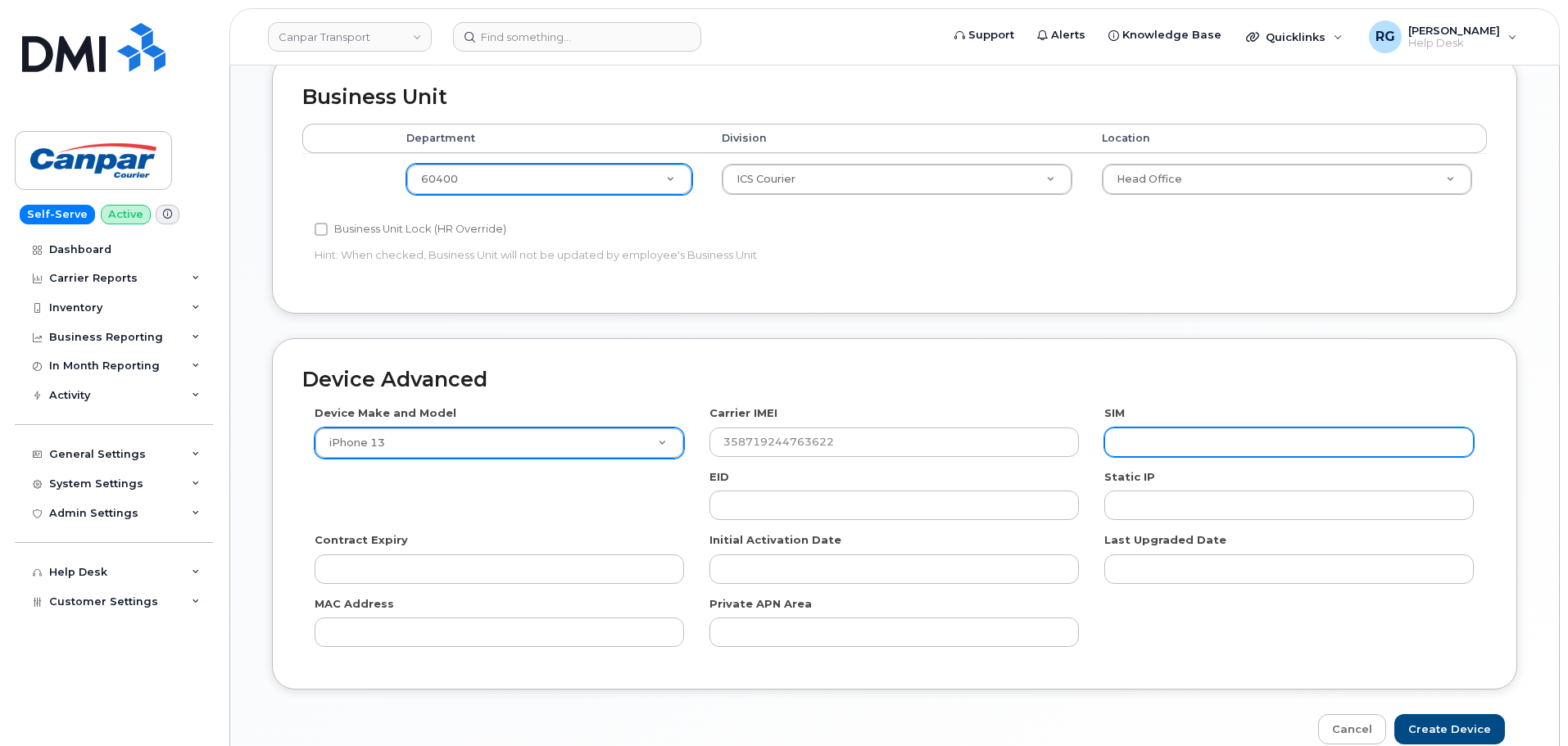
click at [1151, 441] on input "text" at bounding box center [1290, 442] width 370 height 29
type input "89302610207725852070"
click at [1446, 728] on input "Create Device" at bounding box center [1449, 729] width 110 height 30
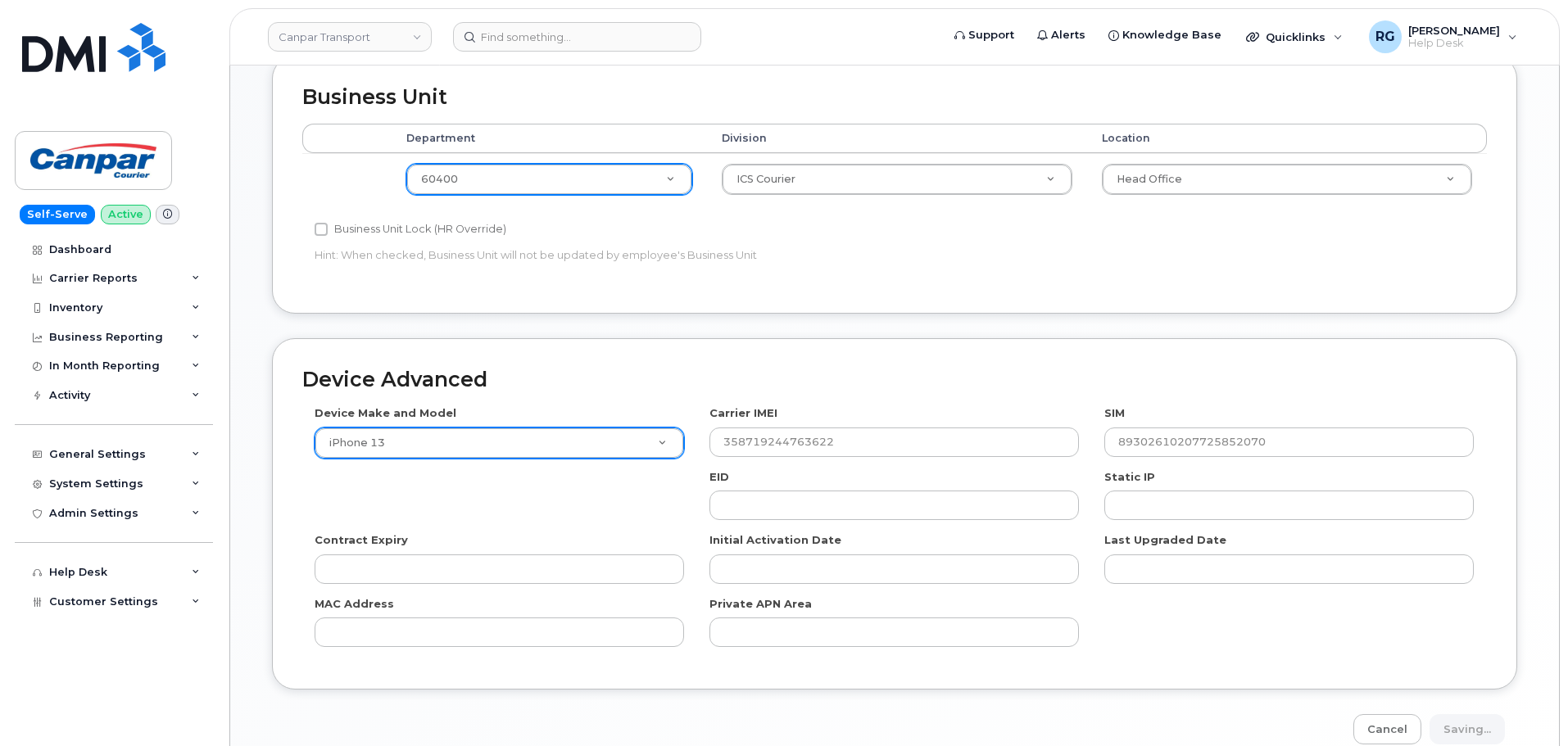
type input "Saving..."
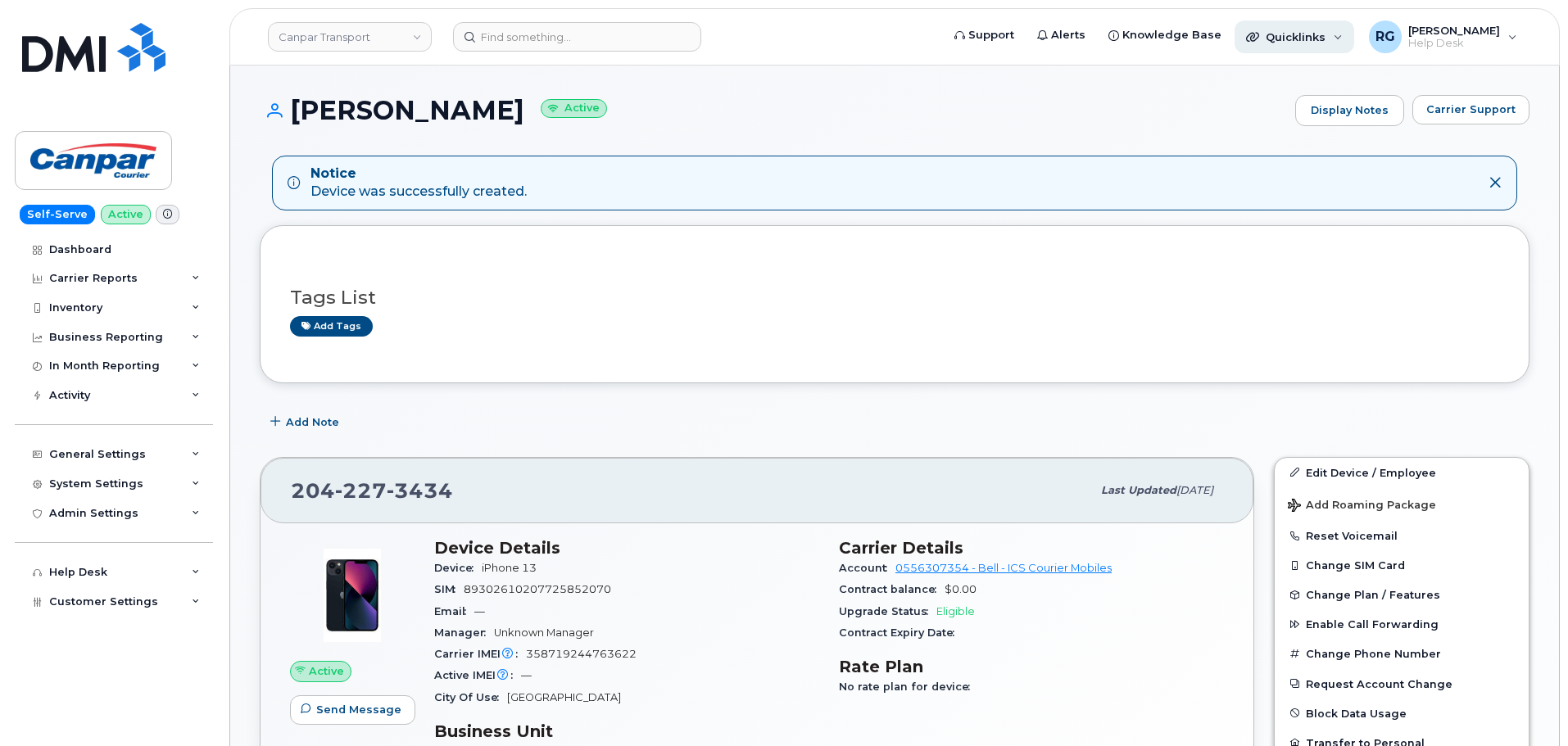
click at [1293, 44] on div "Quicklinks" at bounding box center [1294, 36] width 120 height 33
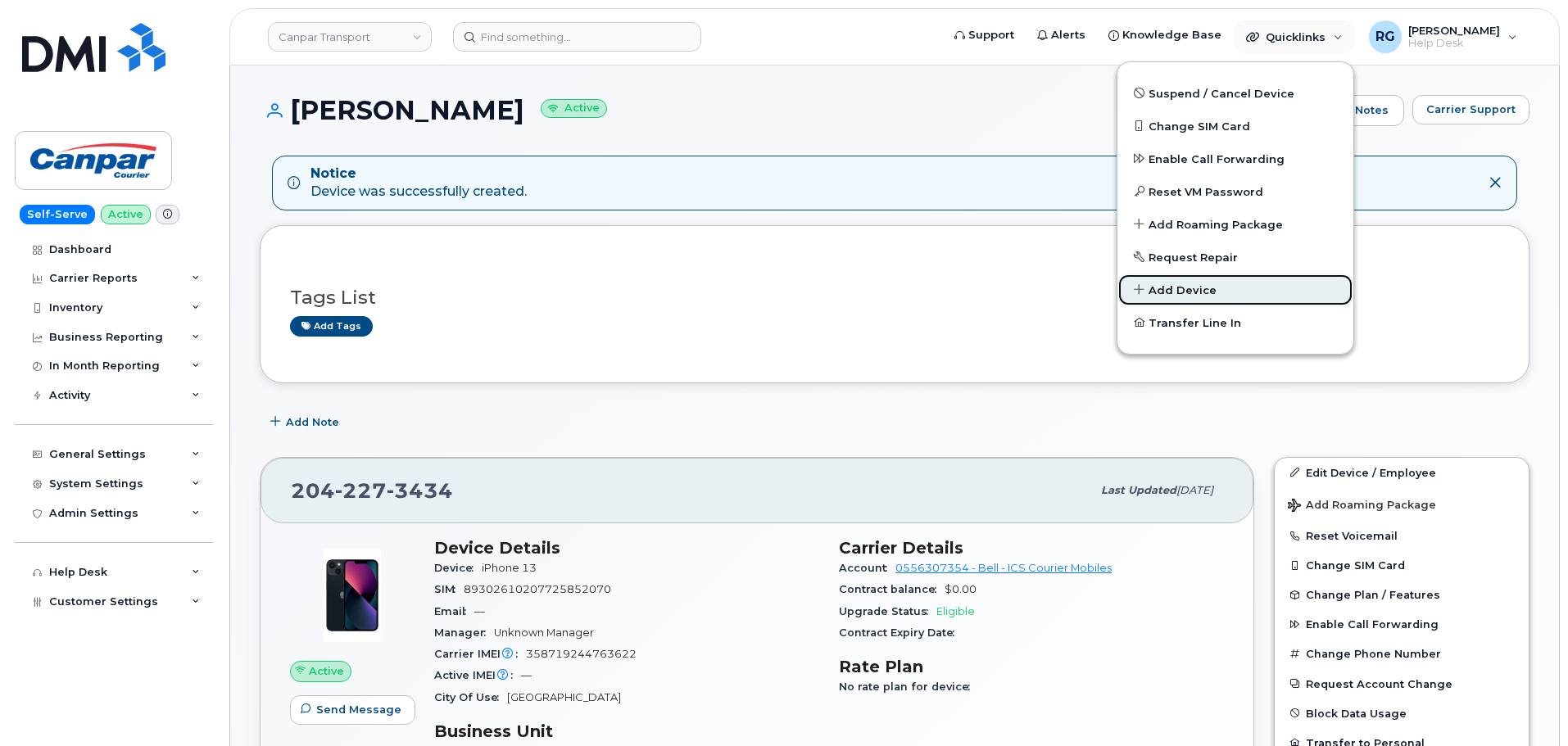
click at [1176, 297] on span "Add Device" at bounding box center [1182, 291] width 68 height 17
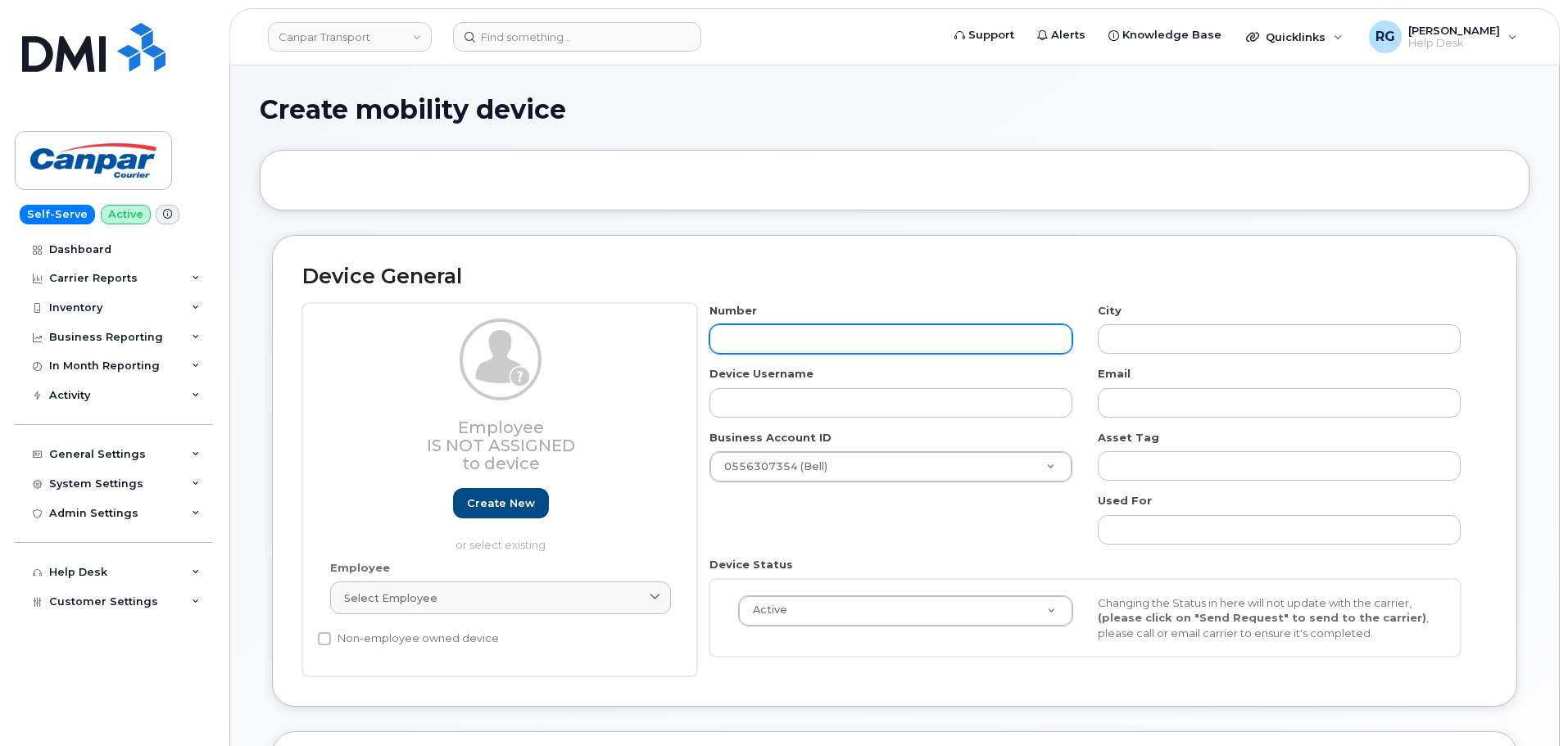
click at [751, 330] on input "text" at bounding box center [891, 339] width 363 height 29
type input "4184737"
type input "Quebec"
type input "4184737697"
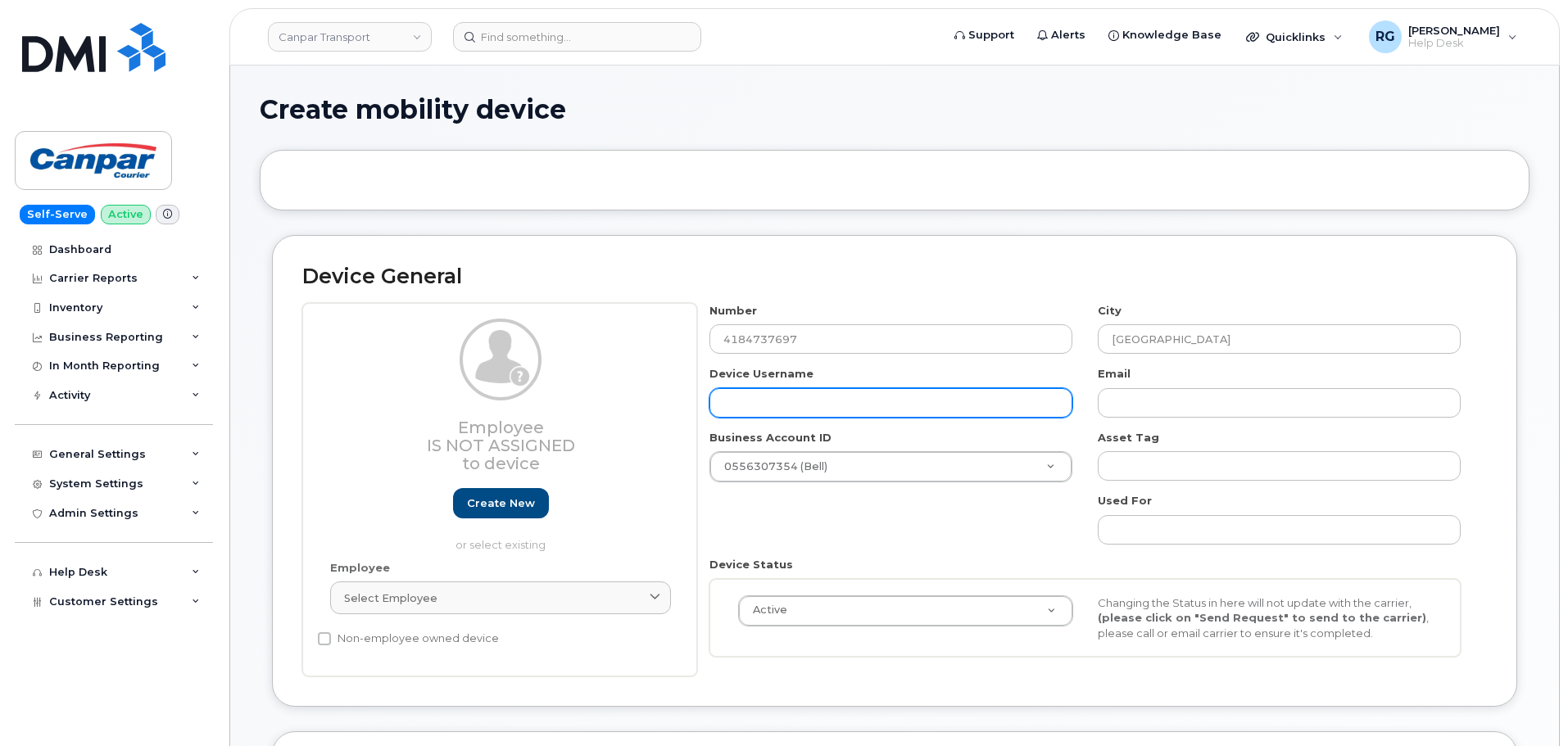
click at [765, 398] on input "text" at bounding box center [891, 402] width 363 height 29
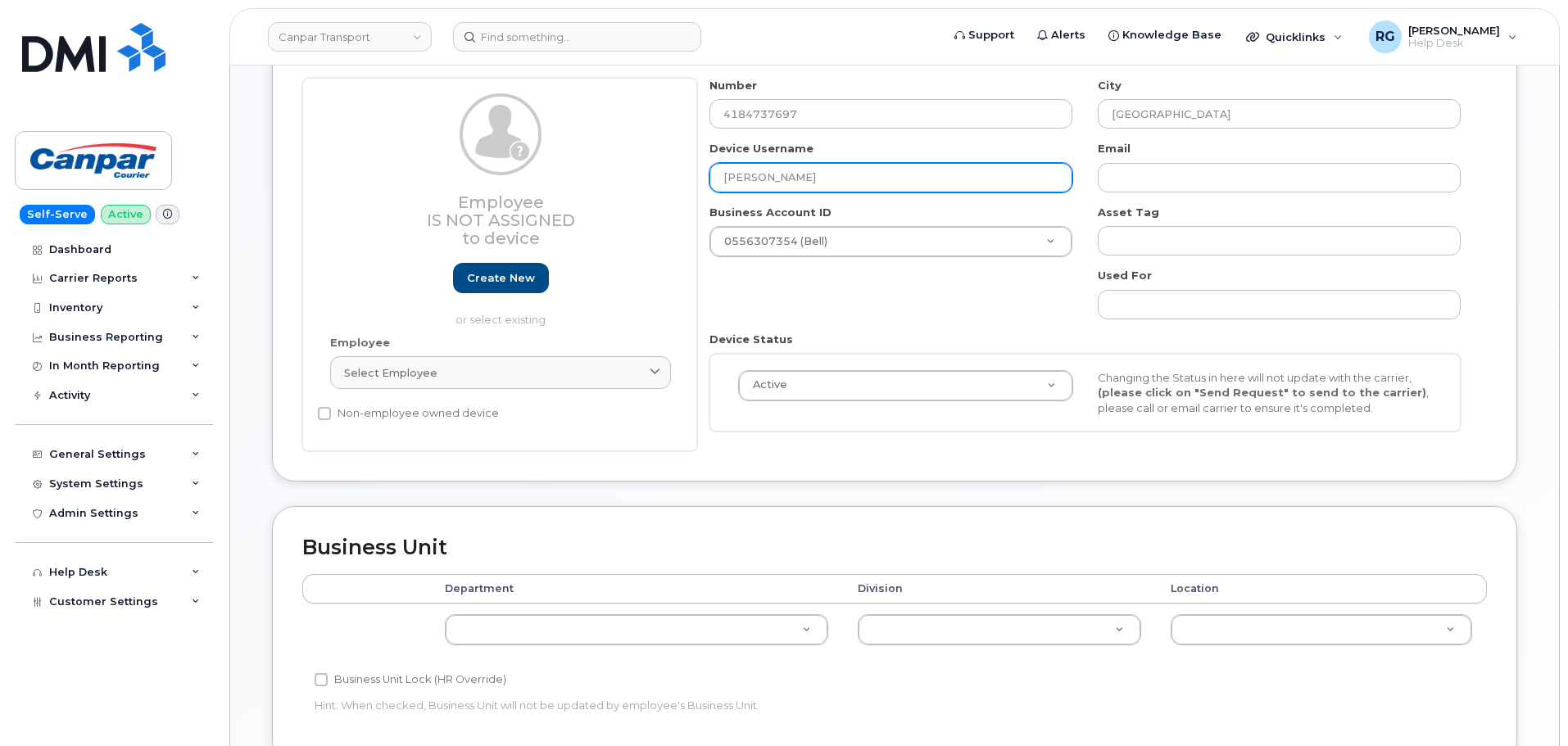
scroll to position [430, 0]
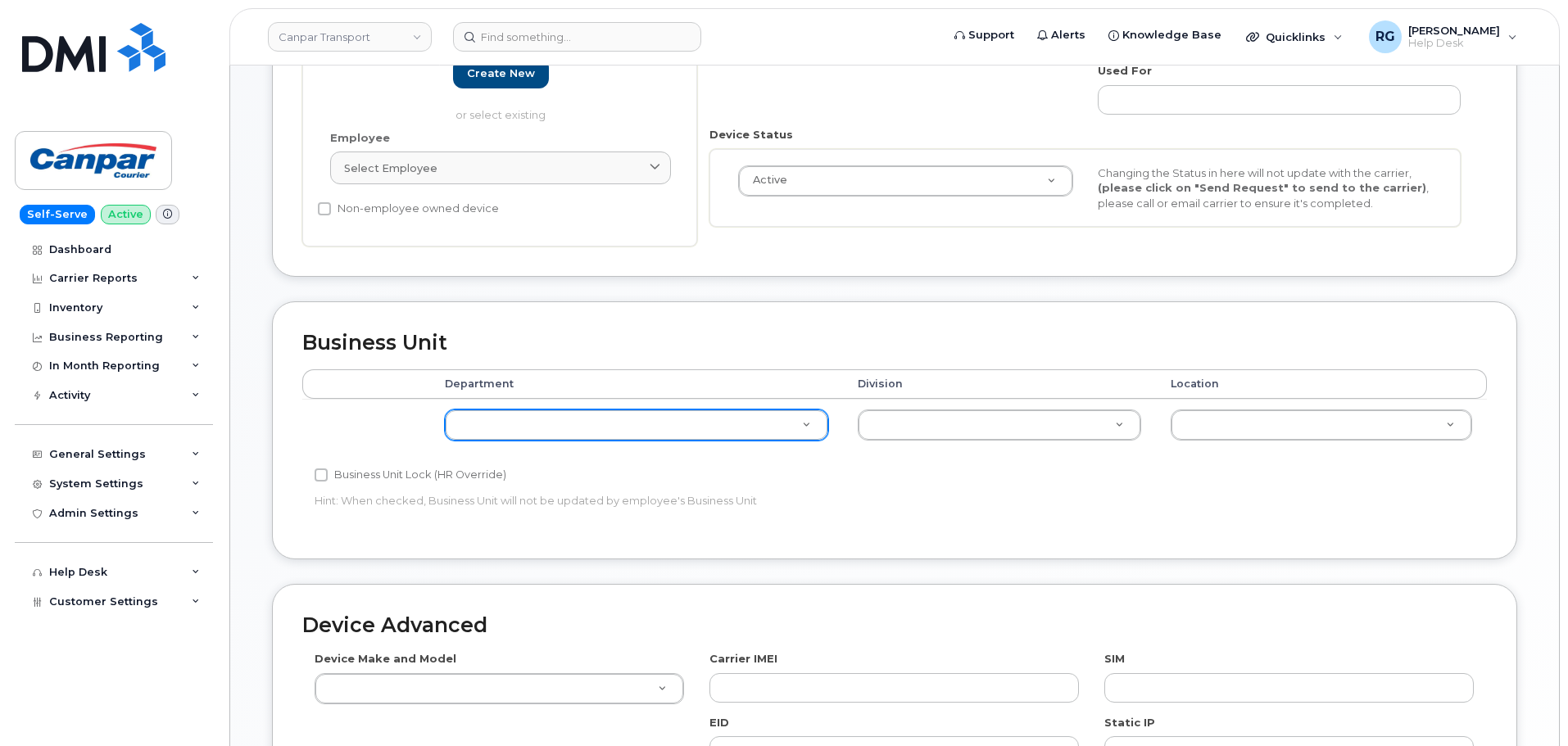
type input "Etienne Caron"
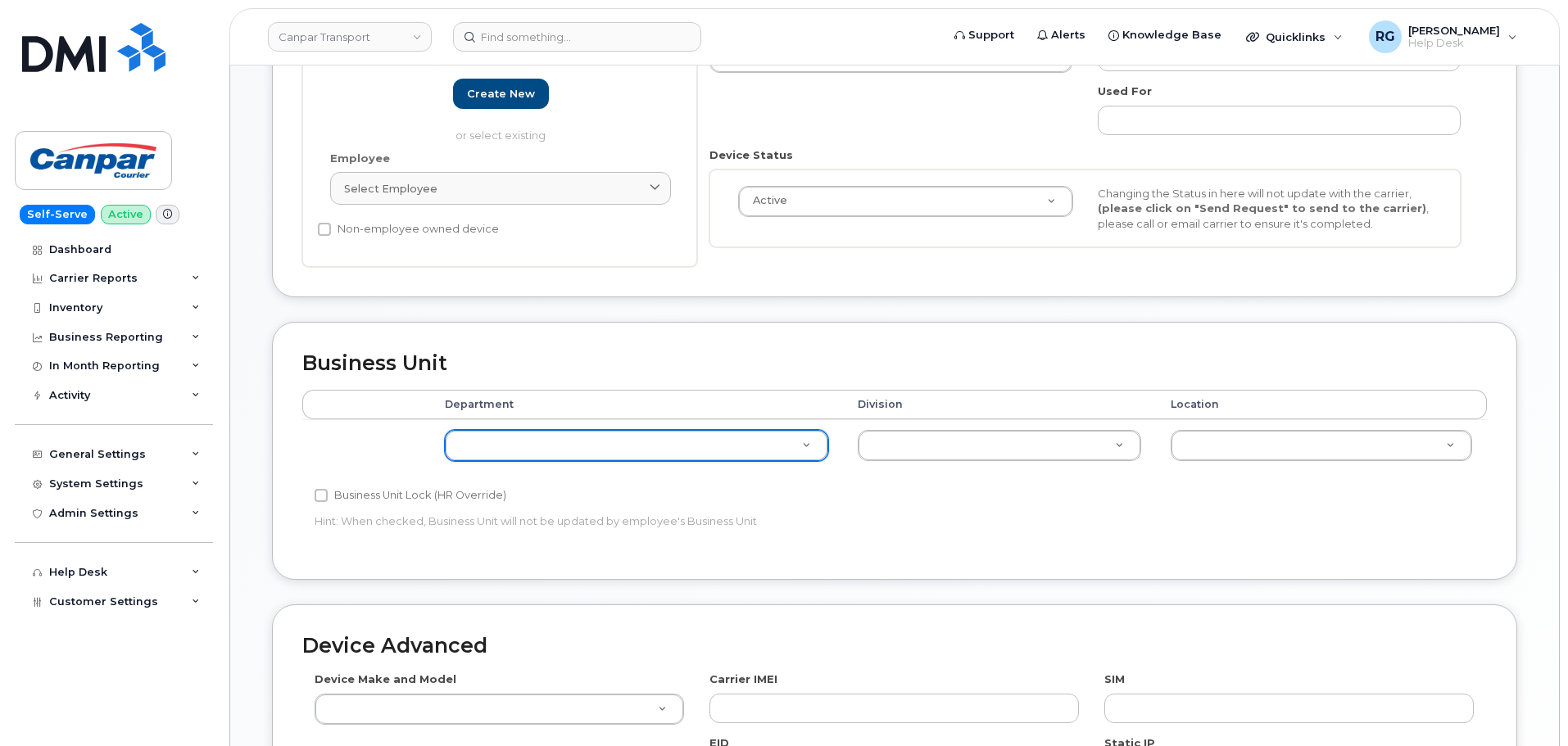
scroll to position [0, 0]
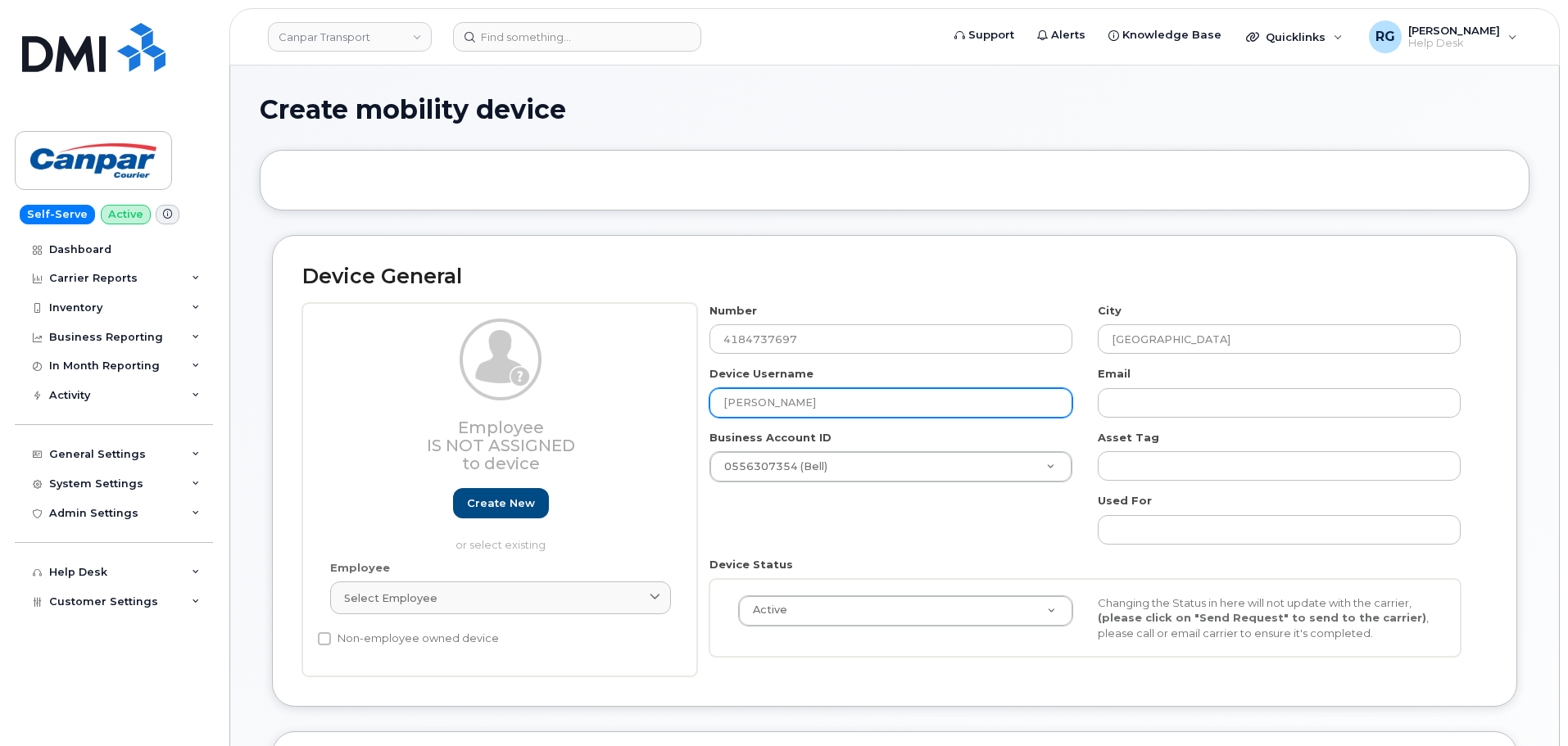
click at [783, 394] on input "Etienne Caron" at bounding box center [891, 402] width 363 height 29
click at [783, 394] on input "[PERSON_NAME]" at bounding box center [891, 402] width 363 height 29
click at [1306, 28] on div "Quicklinks" at bounding box center [1294, 36] width 120 height 33
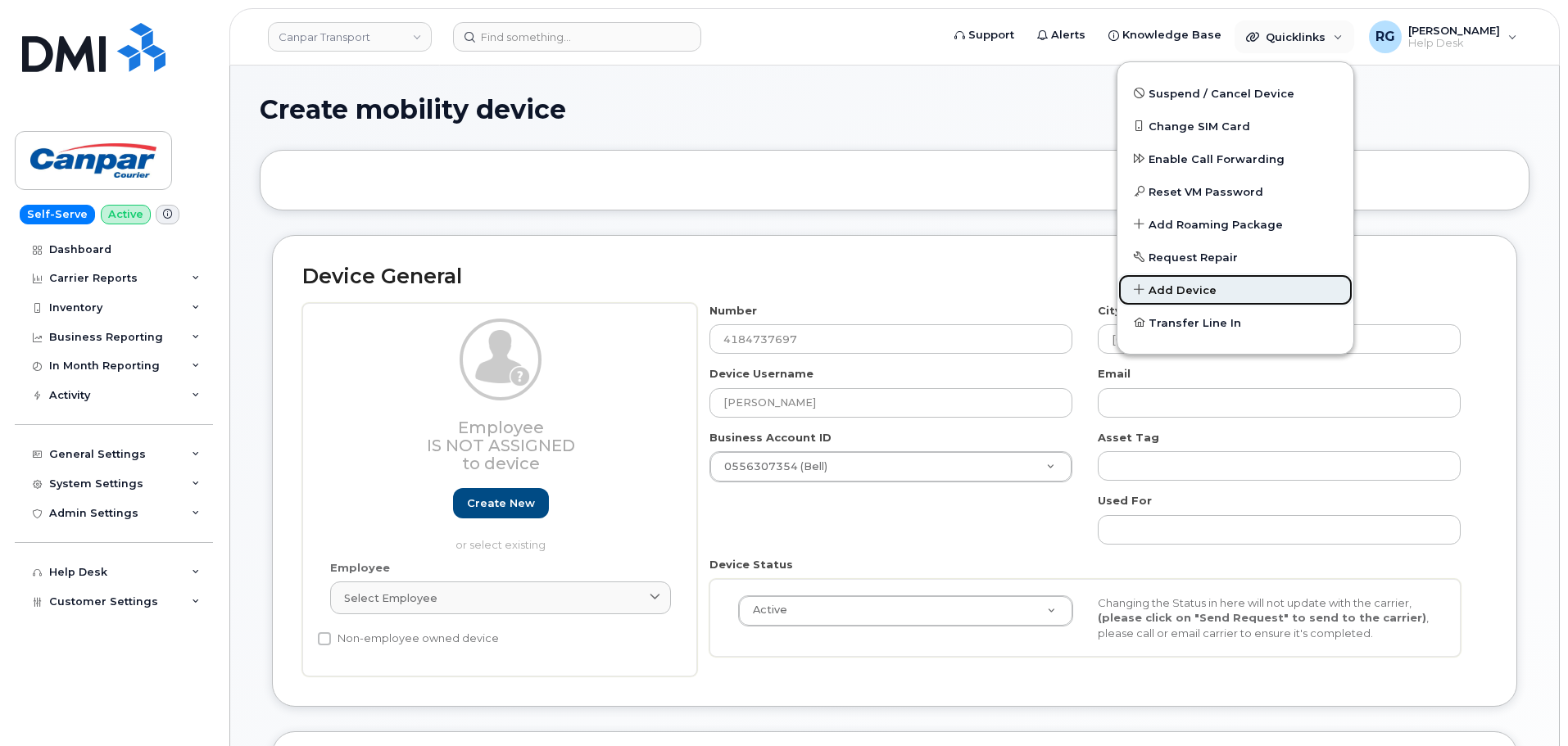
click at [1212, 286] on span "Add Device" at bounding box center [1182, 291] width 68 height 17
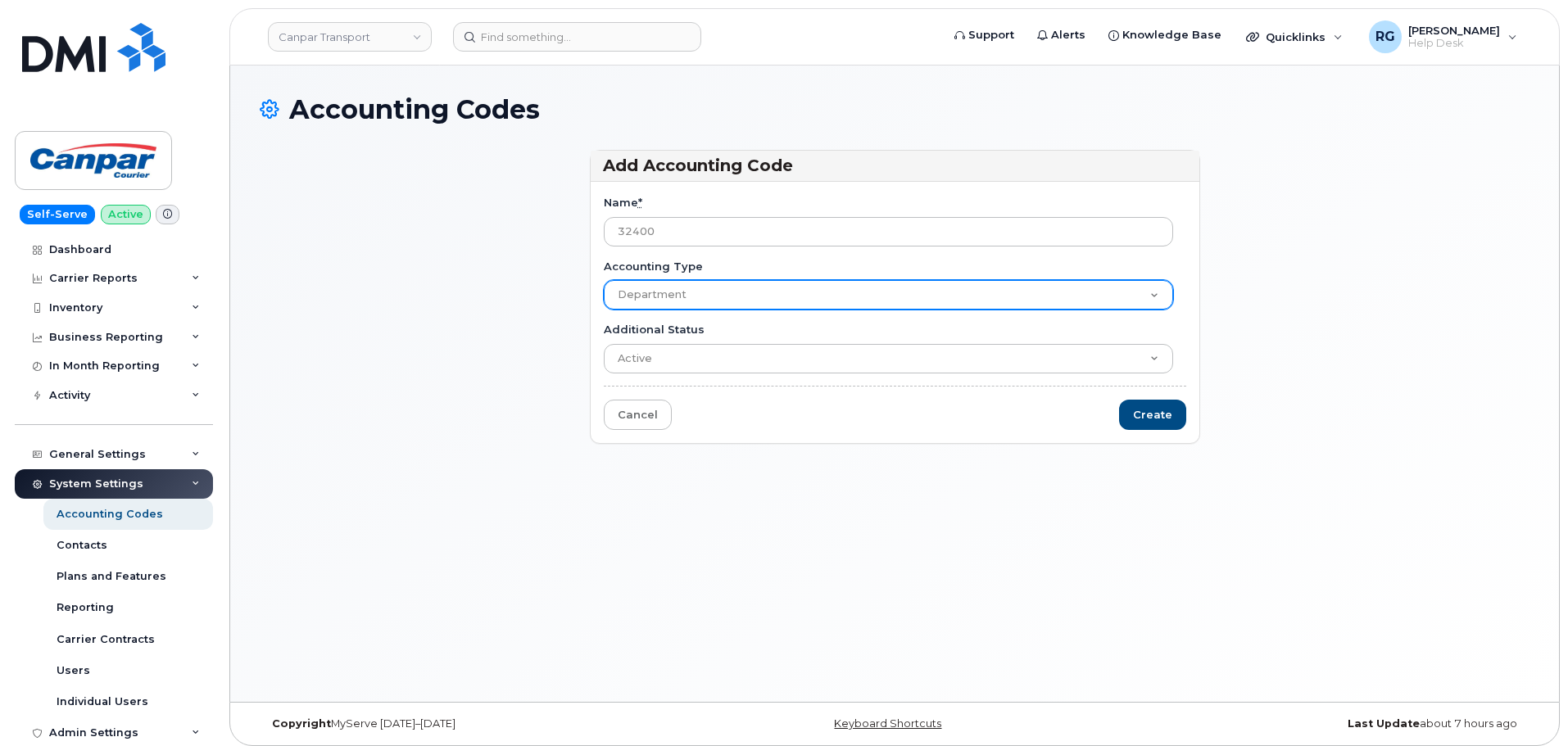
type input "32400"
click at [730, 282] on select "Department Division Location" at bounding box center [888, 294] width 569 height 29
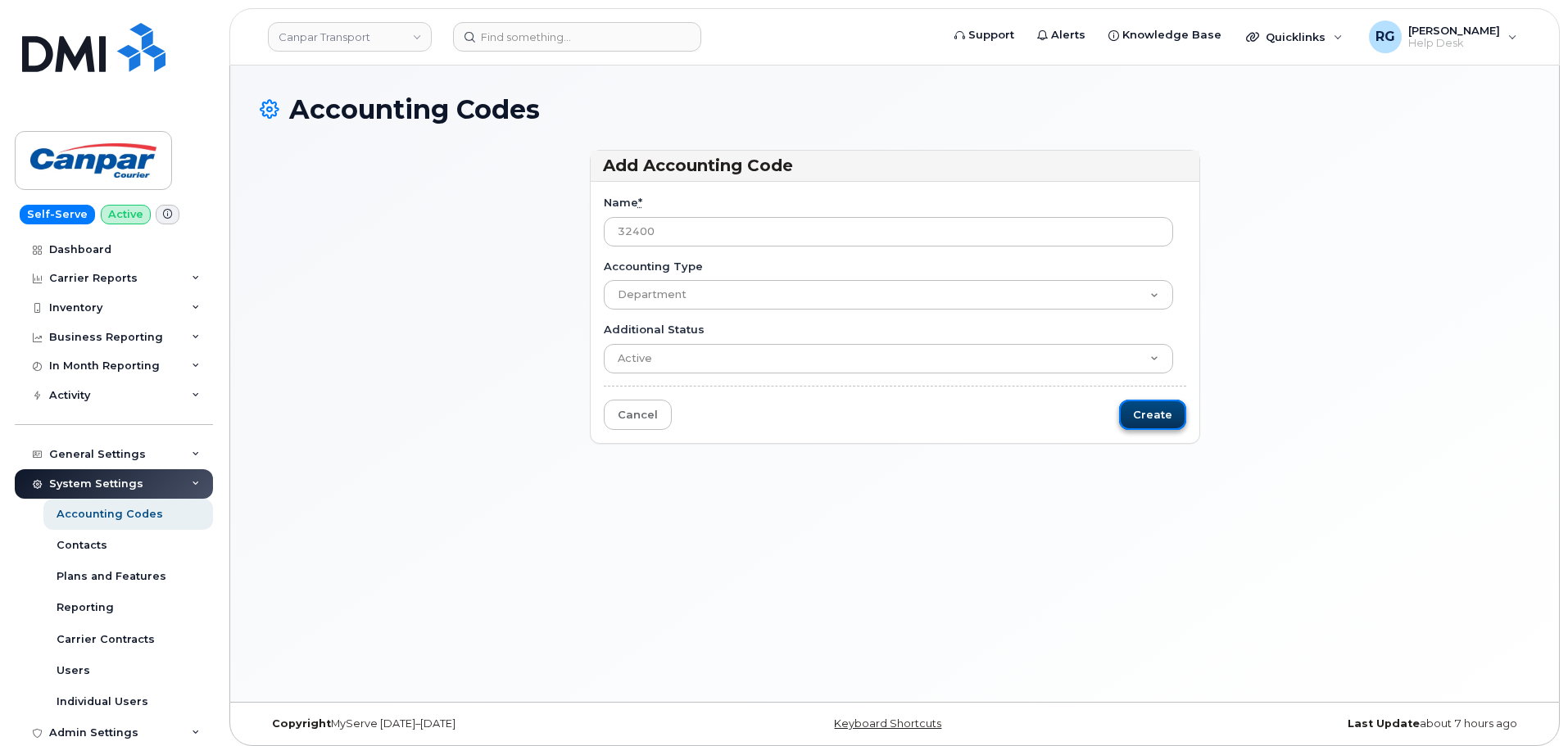
click at [1131, 415] on input "Create" at bounding box center [1152, 415] width 67 height 30
type input "Saving..."
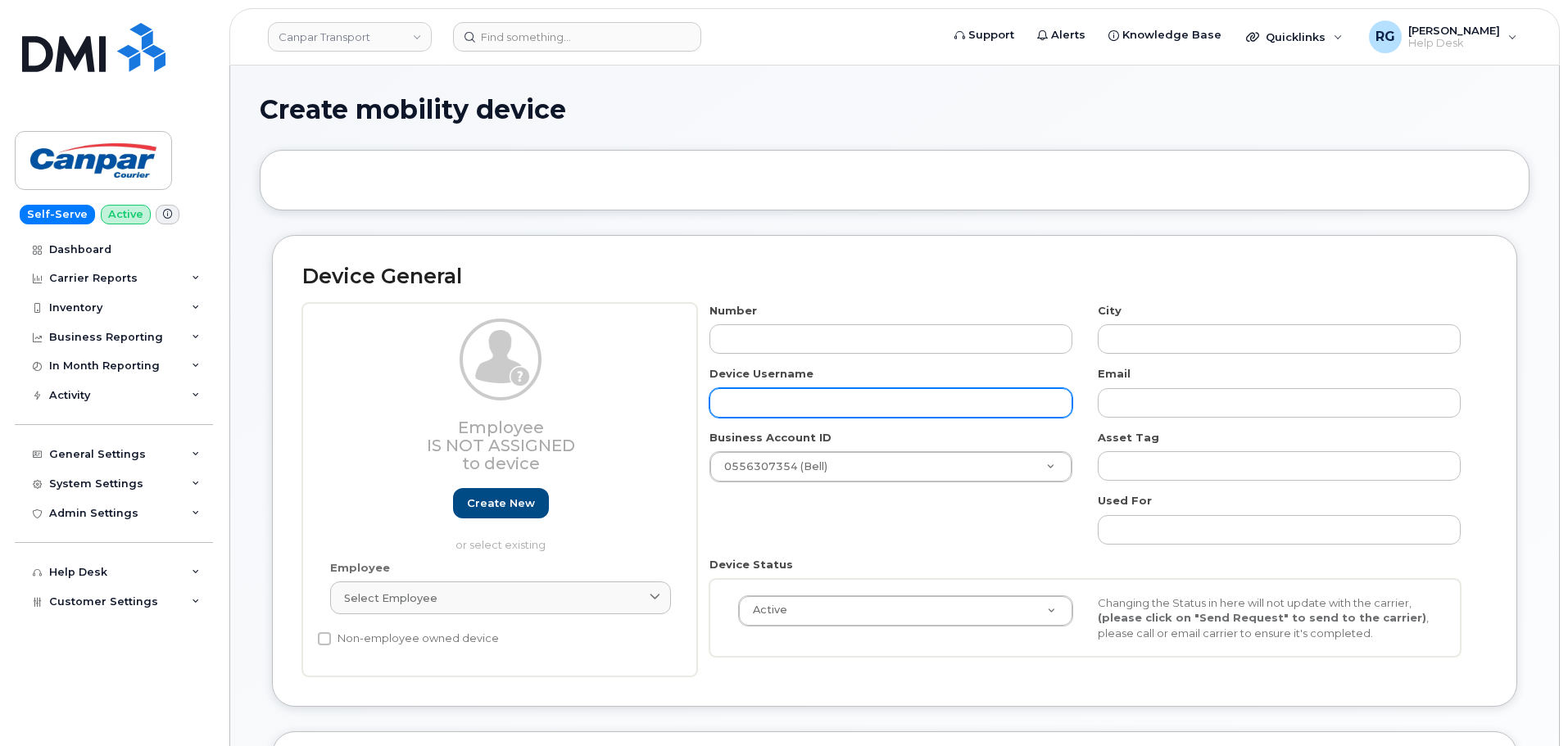
click at [758, 399] on input "text" at bounding box center [891, 402] width 363 height 29
paste input "[PERSON_NAME]"
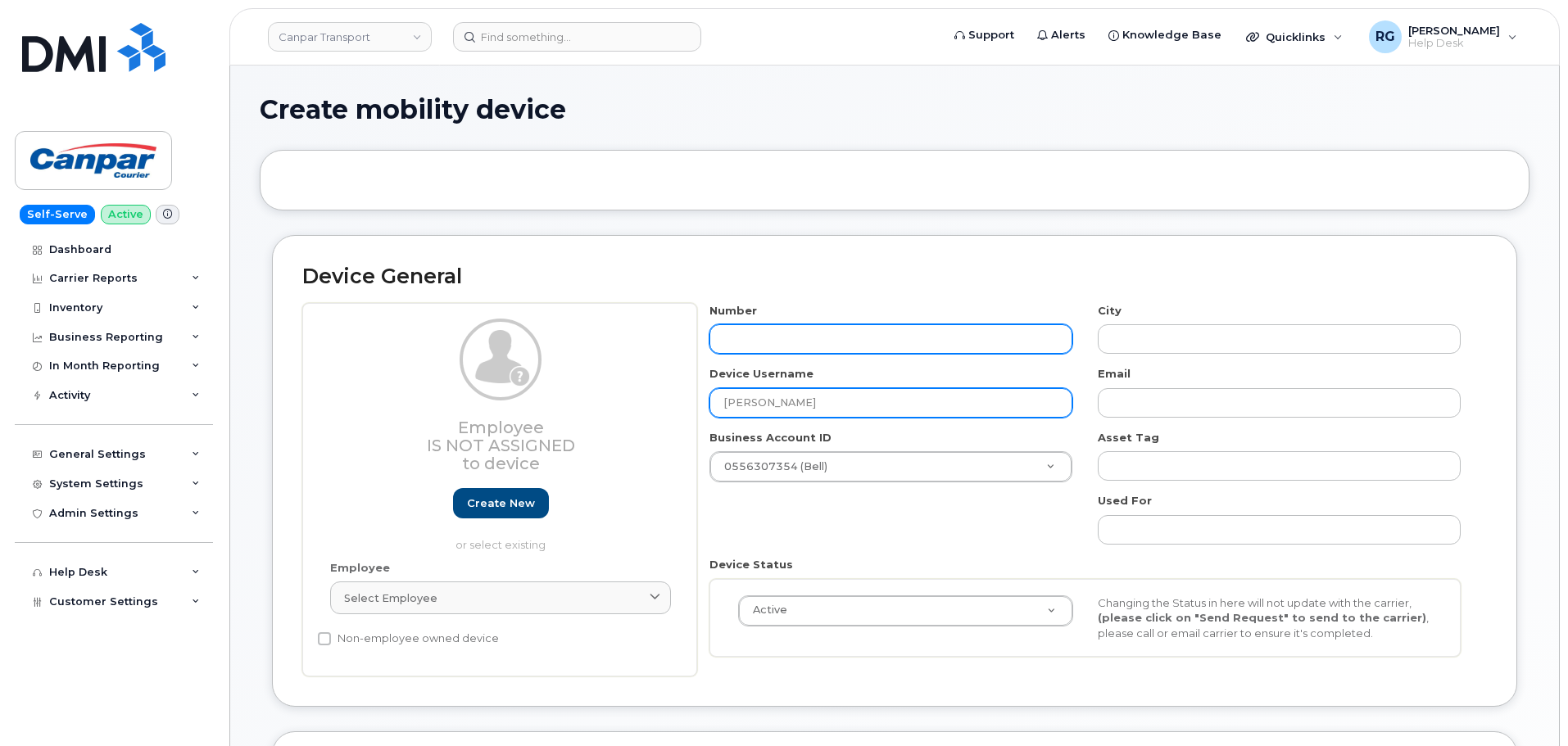
type input "[PERSON_NAME]"
click at [744, 343] on input "text" at bounding box center [891, 339] width 363 height 29
type input "4184737697"
type input "[GEOGRAPHIC_DATA]"
type input "4184737697"
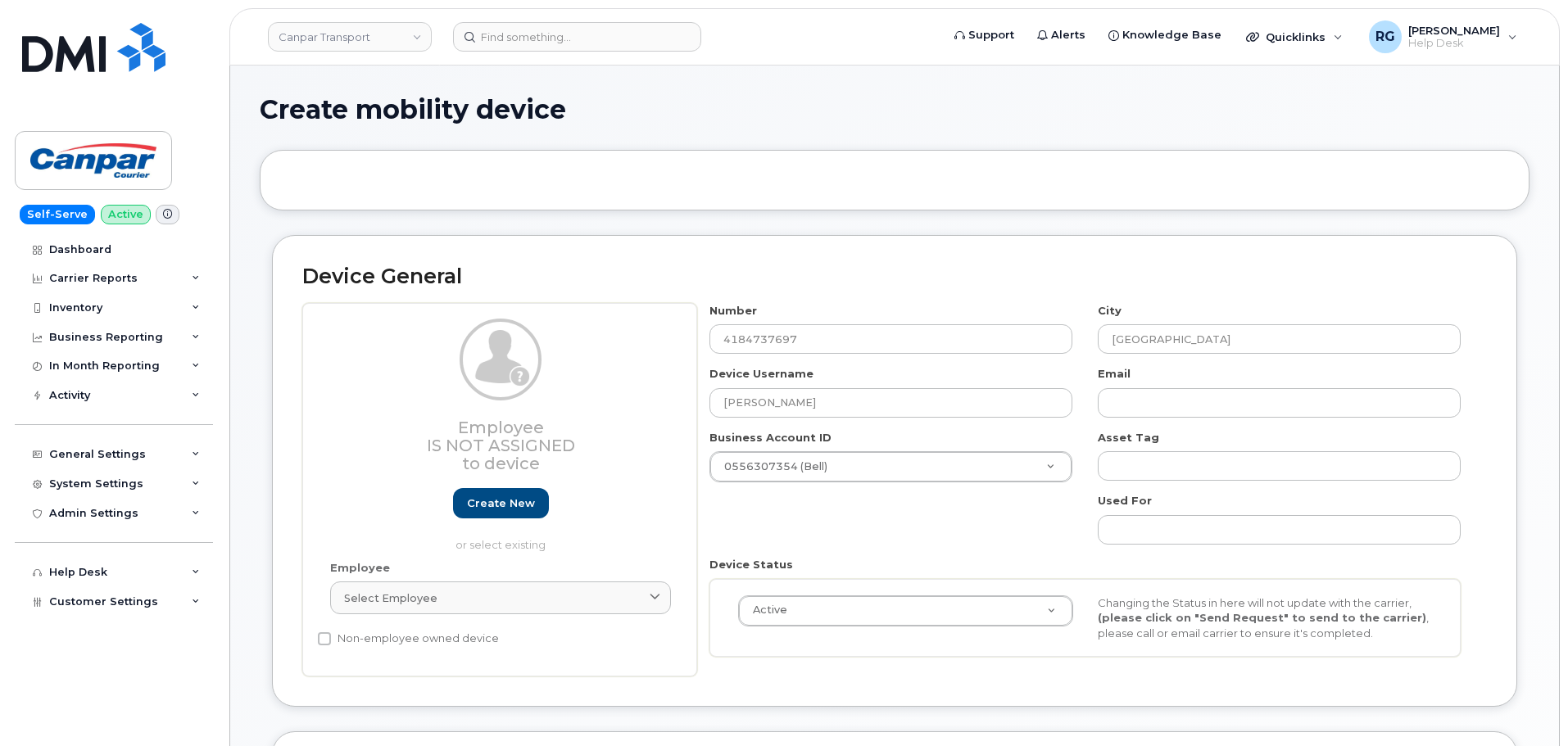
click at [1071, 376] on div "Device Username Etienne Caron" at bounding box center [891, 392] width 388 height 52
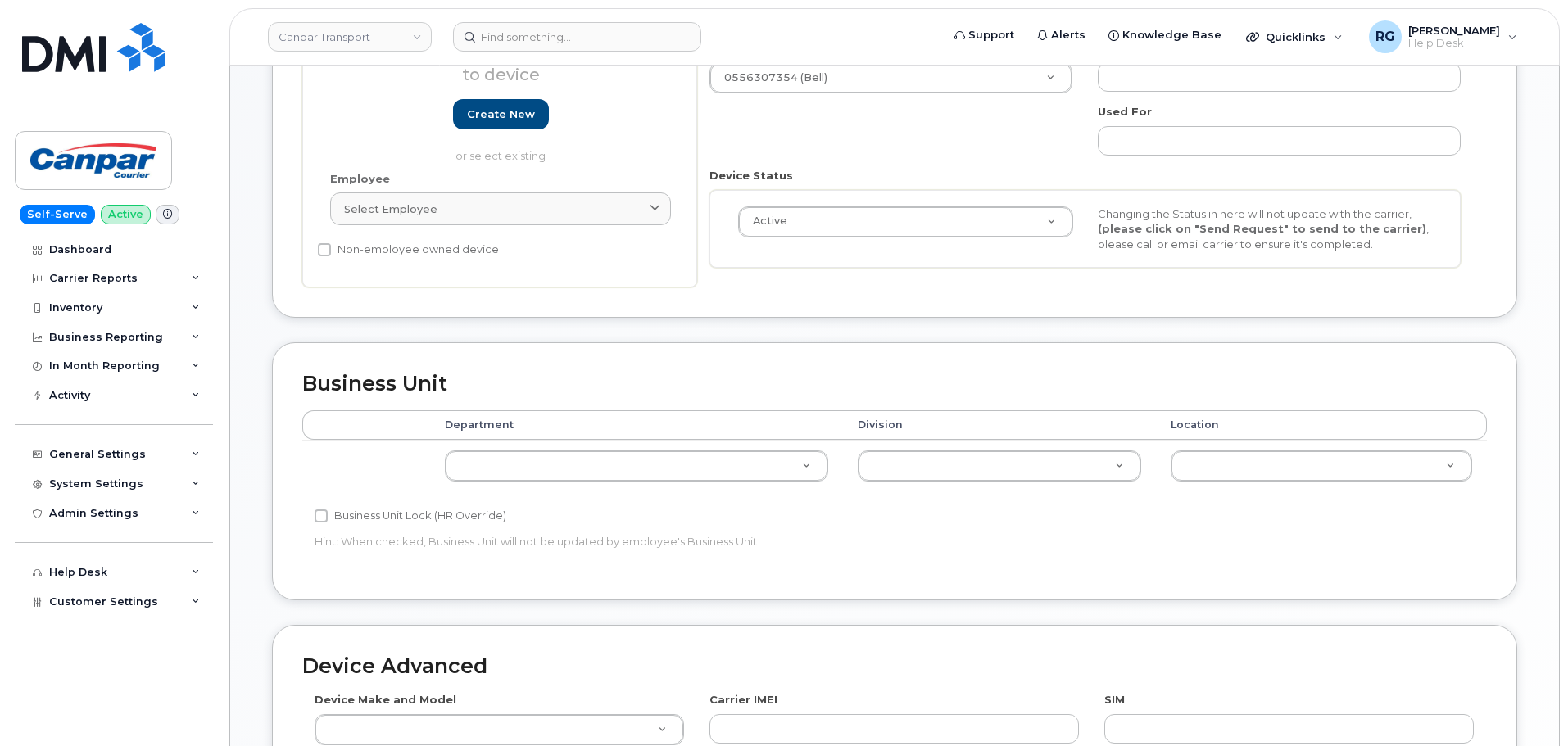
scroll to position [410, 0]
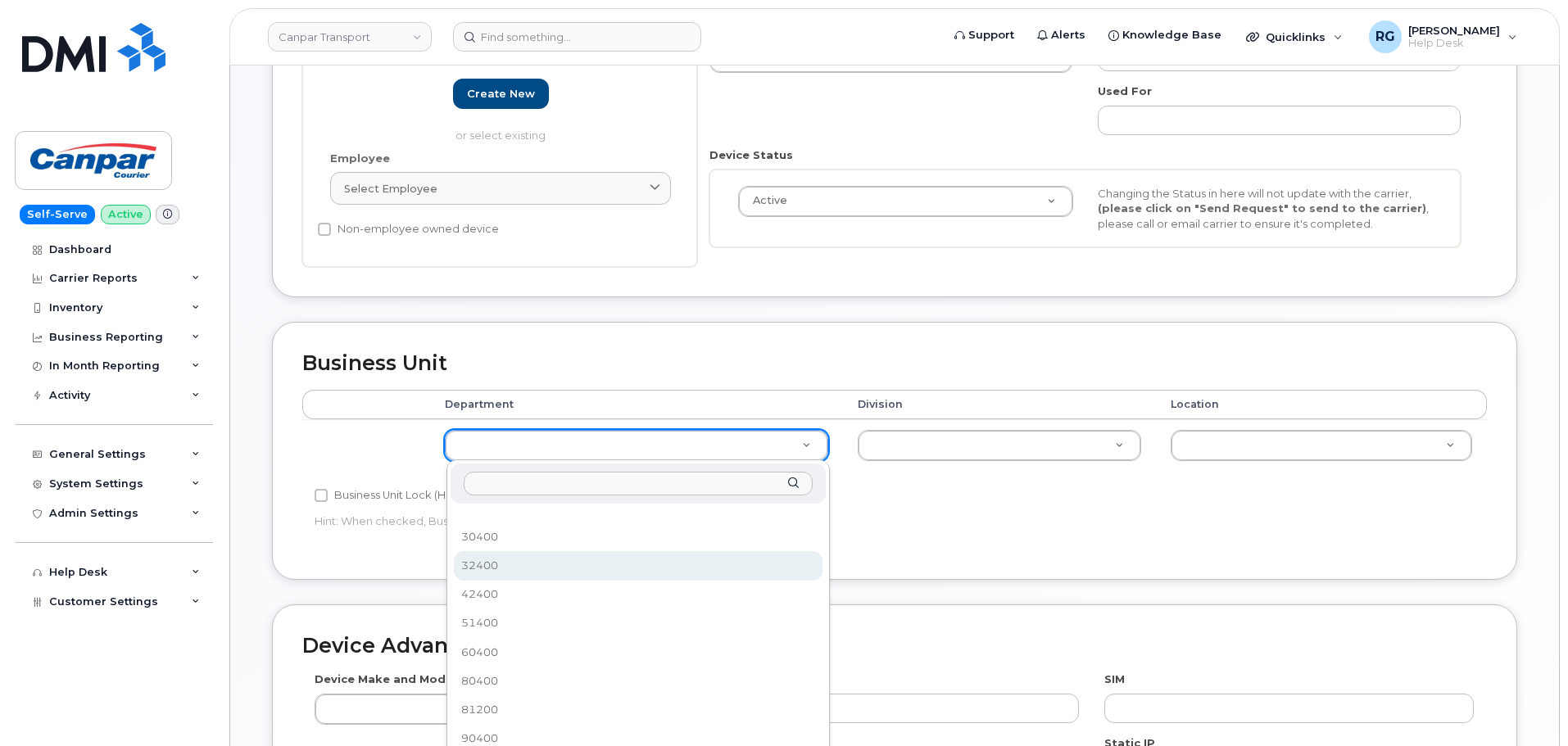
select select "36022518"
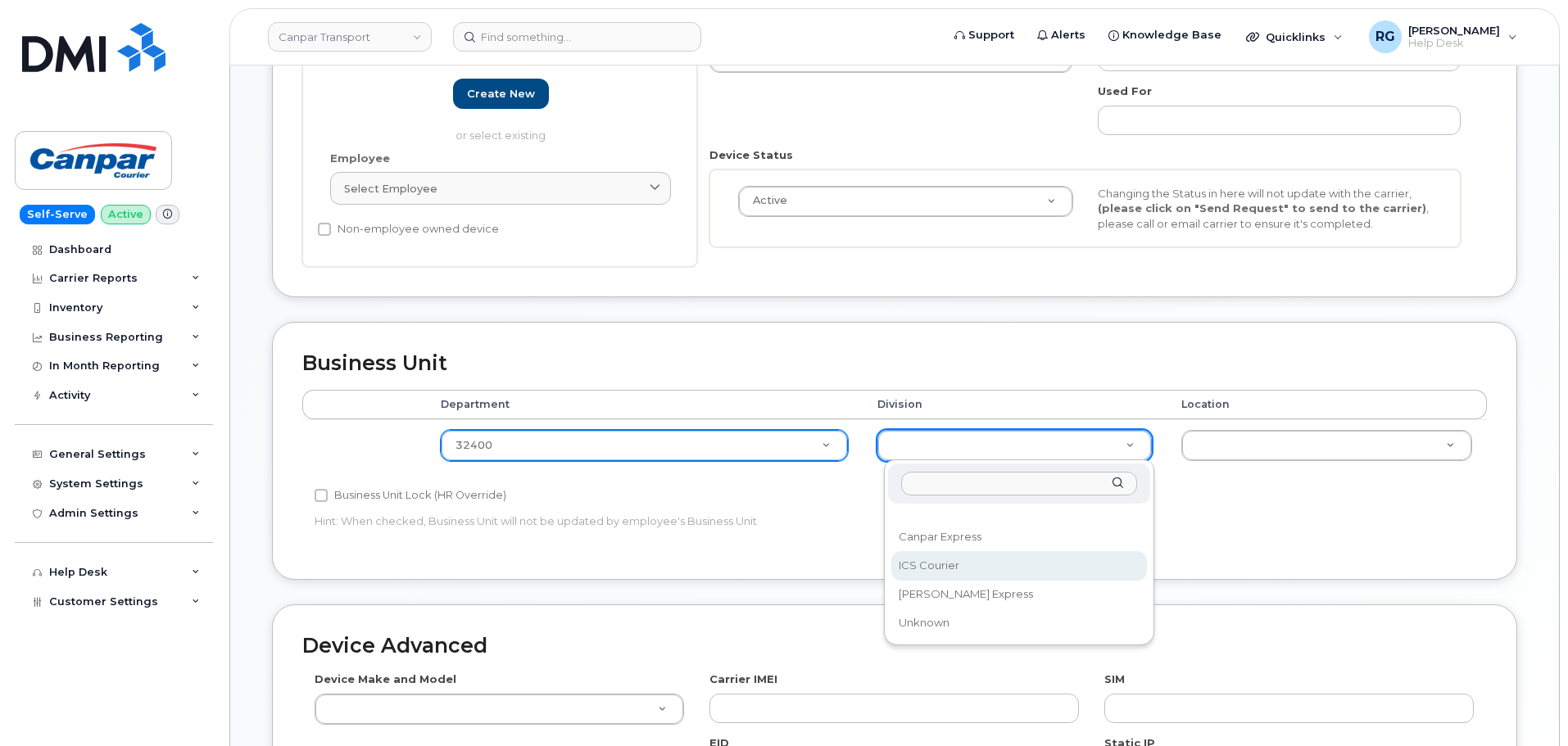
select select "30281271"
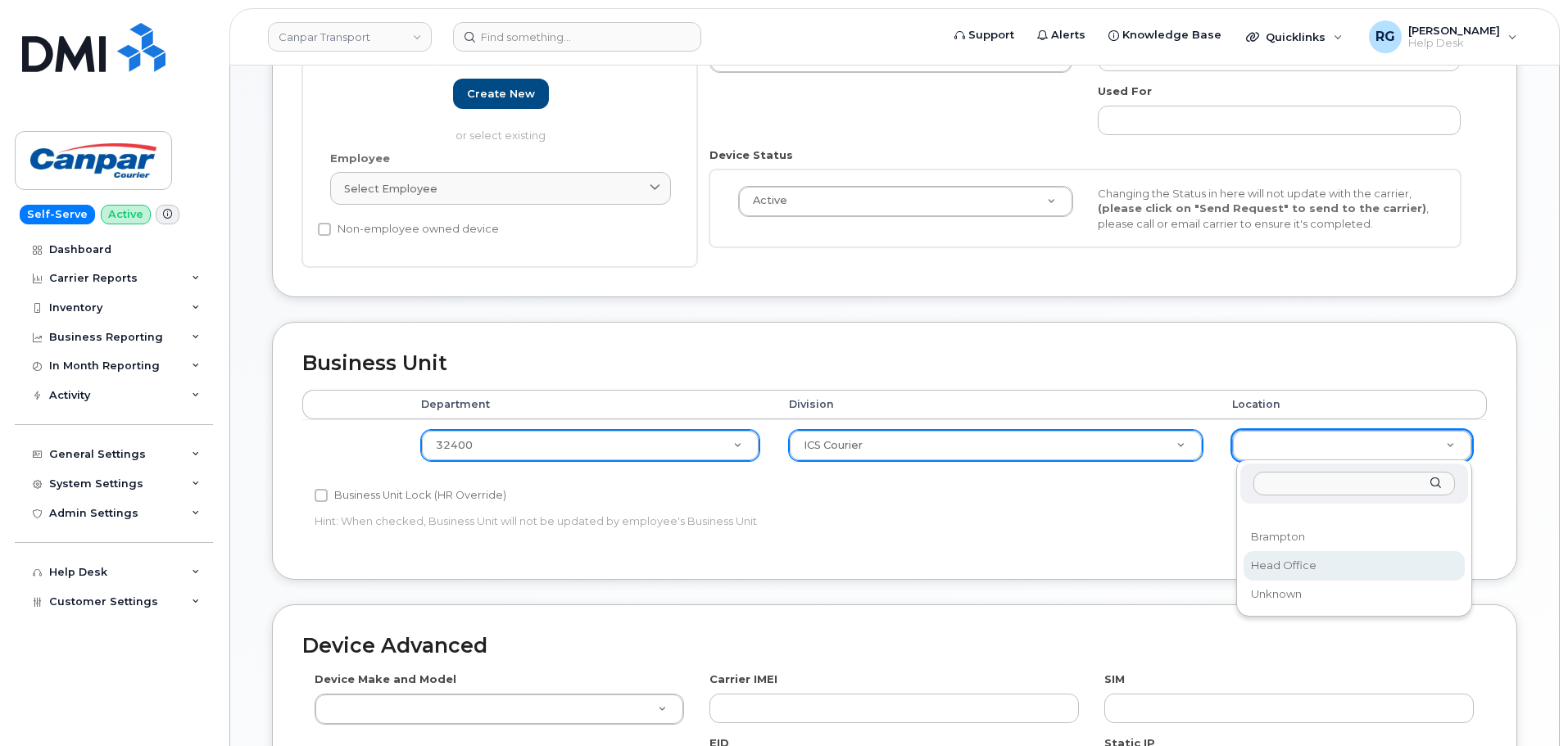
select select "30281267"
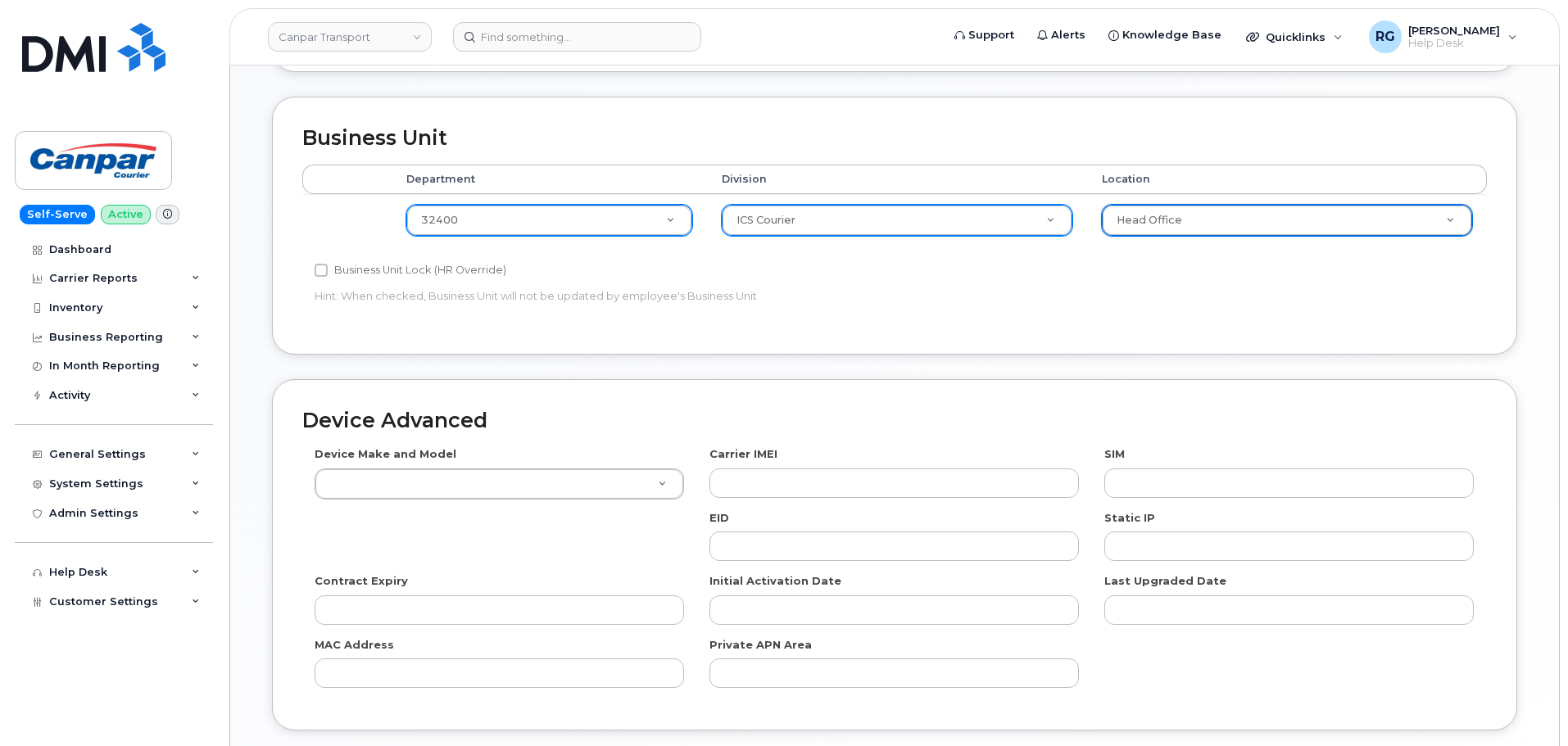
scroll to position [756, 0]
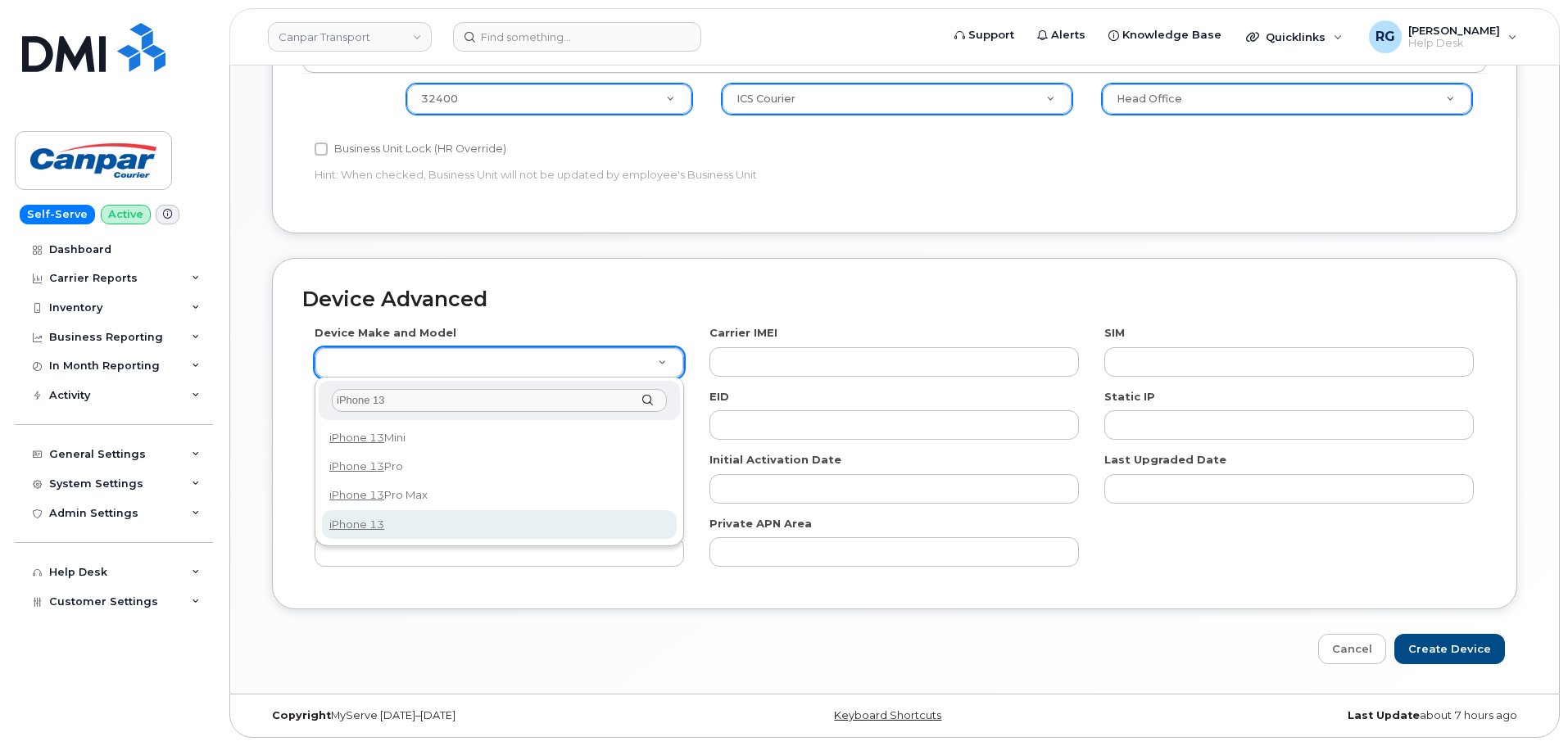
type input "iPhone 13"
select select "2612"
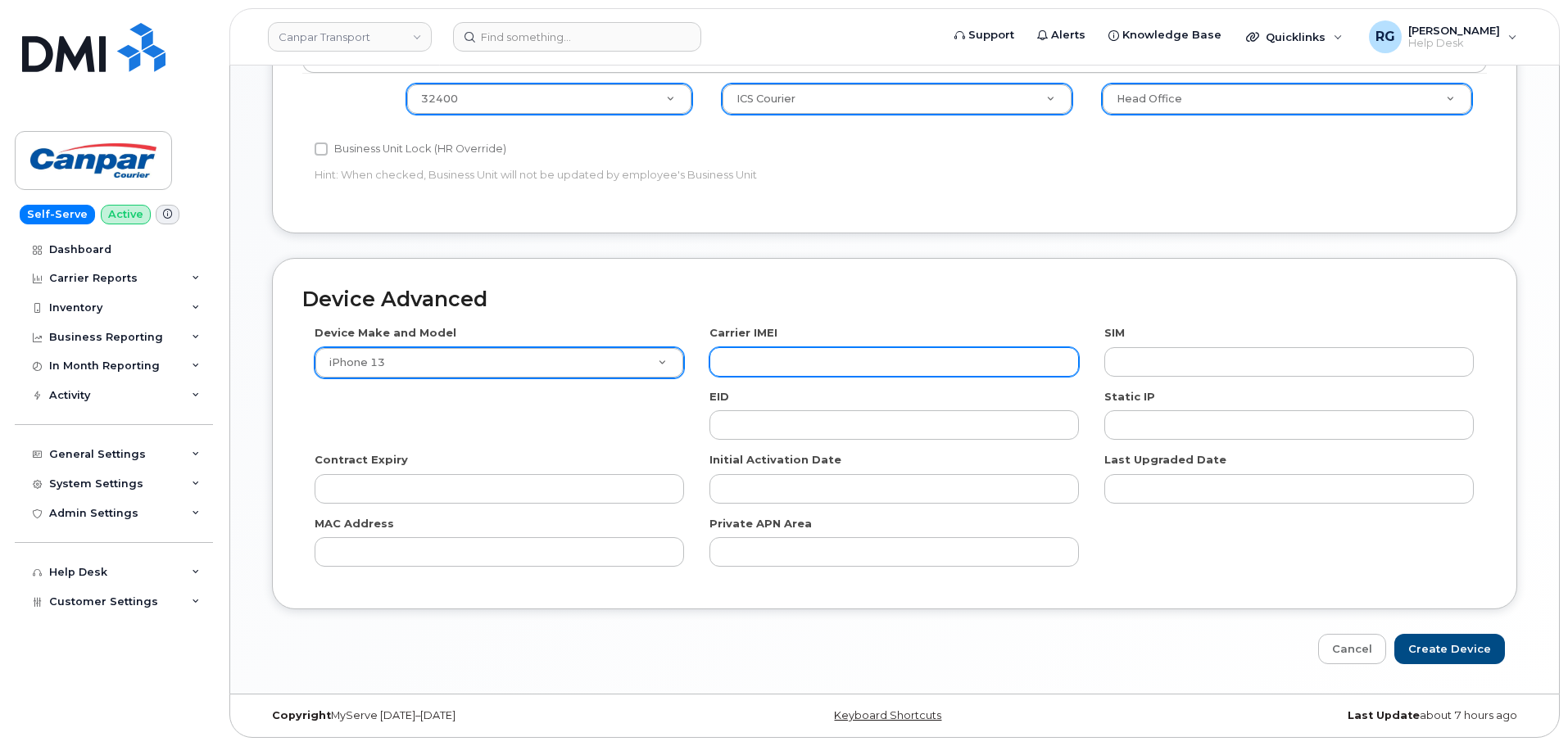
click at [743, 372] on input "text" at bounding box center [894, 361] width 370 height 29
type input "358719244849371"
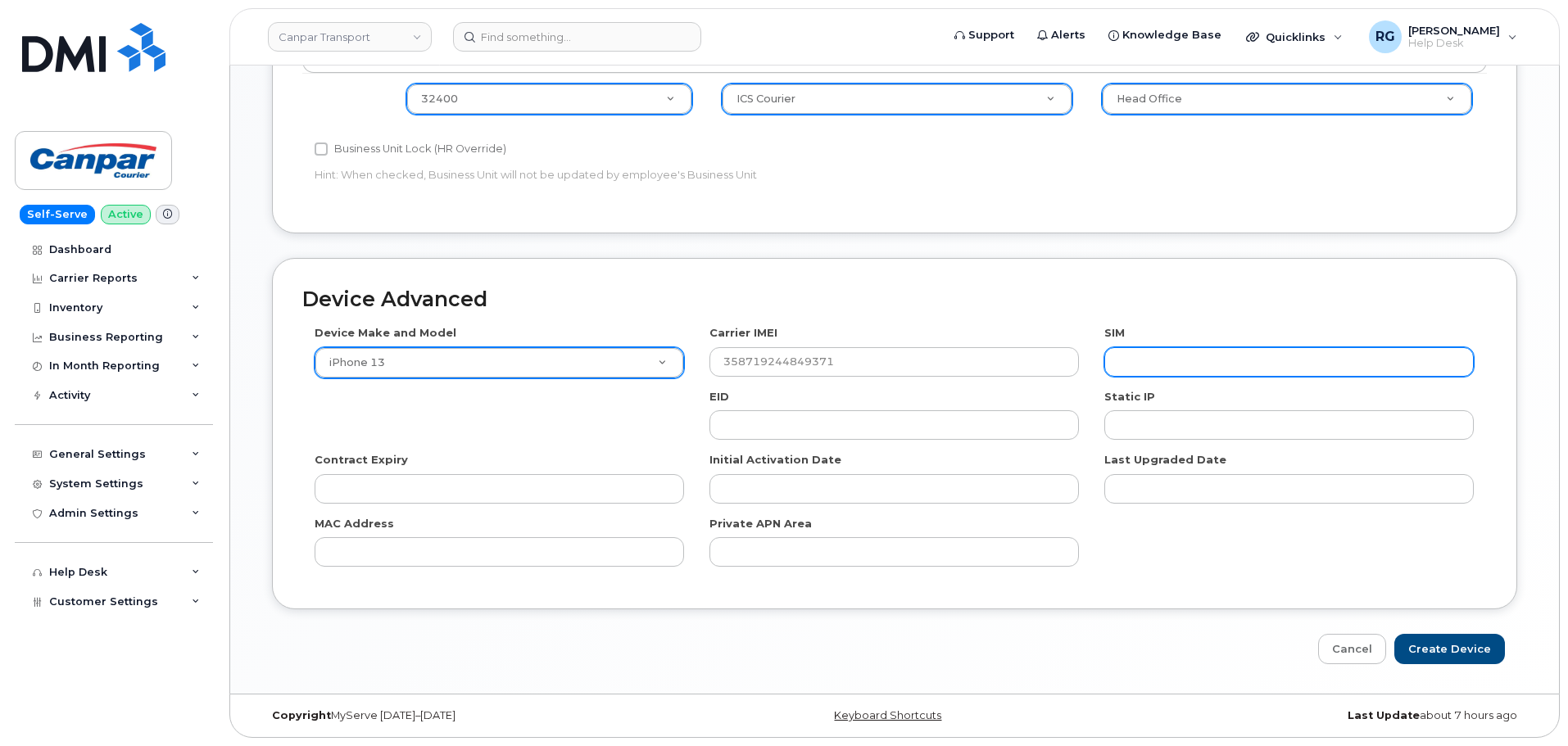
click at [1187, 364] on input "text" at bounding box center [1290, 361] width 370 height 29
type input "89302610207725851957"
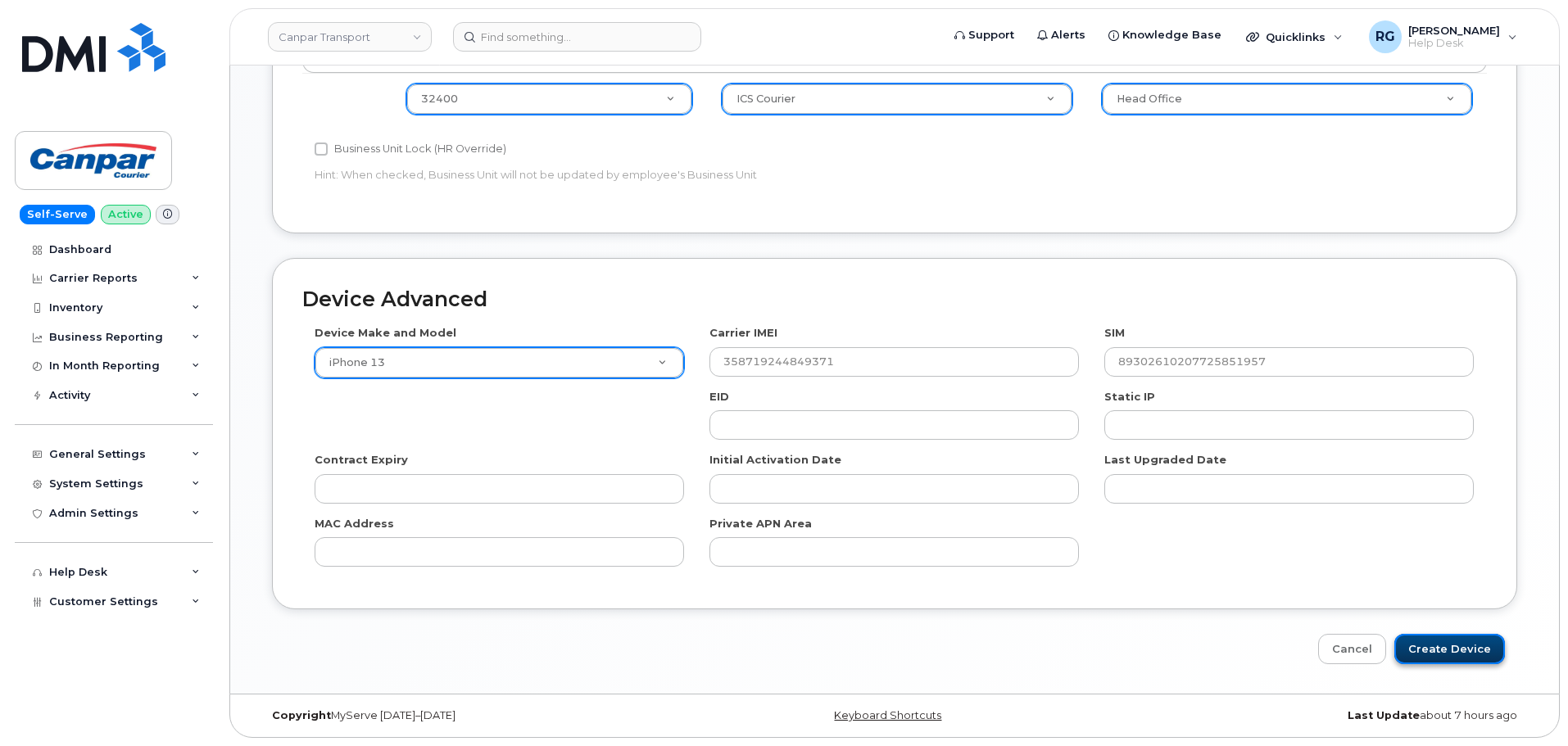
click at [1453, 646] on input "Create Device" at bounding box center [1449, 649] width 110 height 30
type input "Saving..."
